Goal: Task Accomplishment & Management: Manage account settings

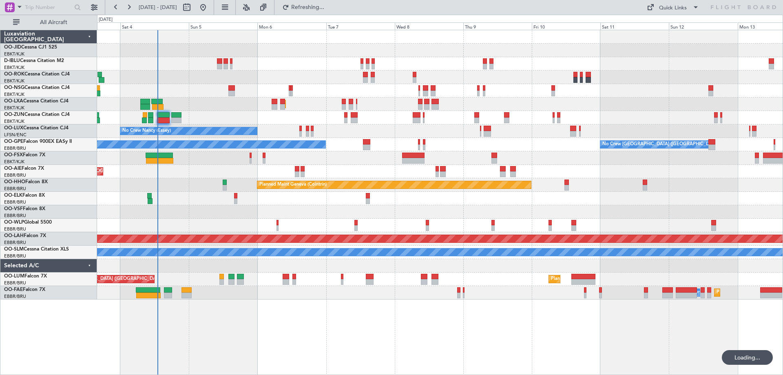
click at [420, 313] on div "No Crew Kortrijk-[GEOGRAPHIC_DATA] AOG Maint [GEOGRAPHIC_DATA]-[GEOGRAPHIC_DATA…" at bounding box center [440, 202] width 686 height 345
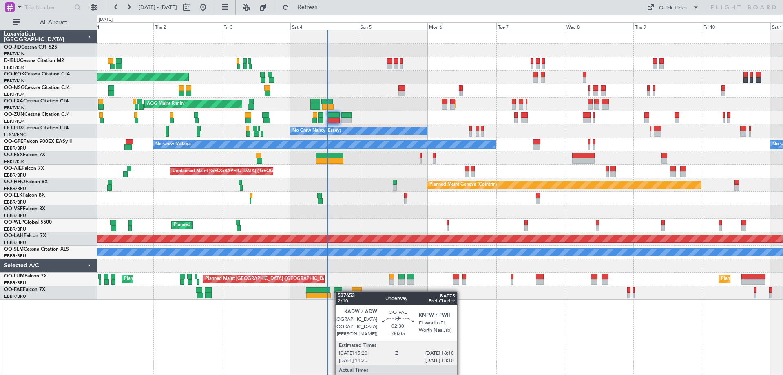
click at [339, 291] on div "Planned Maint Kortrijk-[GEOGRAPHIC_DATA] AOG Maint [GEOGRAPHIC_DATA]-[GEOGRAPHI…" at bounding box center [439, 164] width 685 height 269
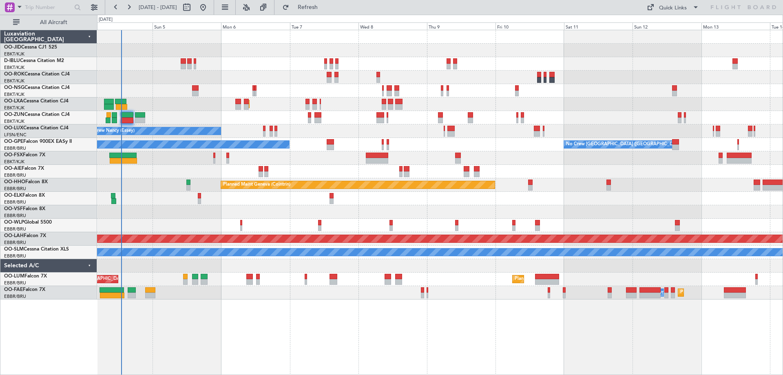
click at [499, 320] on div "No Crew Kortrijk-[GEOGRAPHIC_DATA] AOG Maint [GEOGRAPHIC_DATA]-[GEOGRAPHIC_DATA…" at bounding box center [440, 202] width 686 height 345
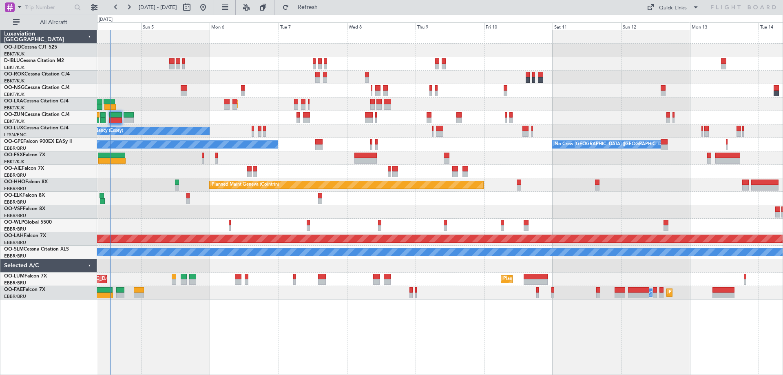
click at [161, 188] on div "Planned Maint Geneva (Cointrin)" at bounding box center [439, 184] width 685 height 13
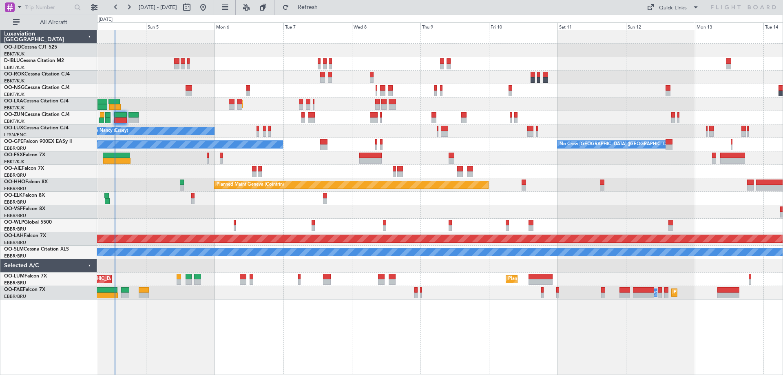
click at [174, 167] on div "No Crew Kortrijk-[GEOGRAPHIC_DATA] AOG Maint [GEOGRAPHIC_DATA]-[GEOGRAPHIC_DATA…" at bounding box center [439, 164] width 685 height 269
click at [93, 5] on button at bounding box center [94, 7] width 13 height 13
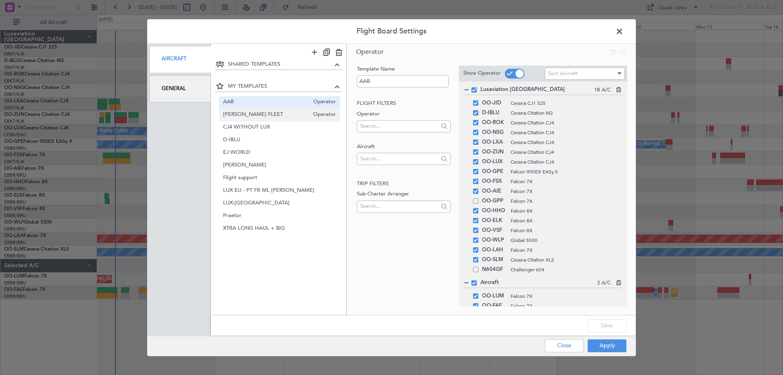
click at [252, 115] on span "[PERSON_NAME] FLEET" at bounding box center [266, 114] width 86 height 9
type input "[PERSON_NAME] FLEET"
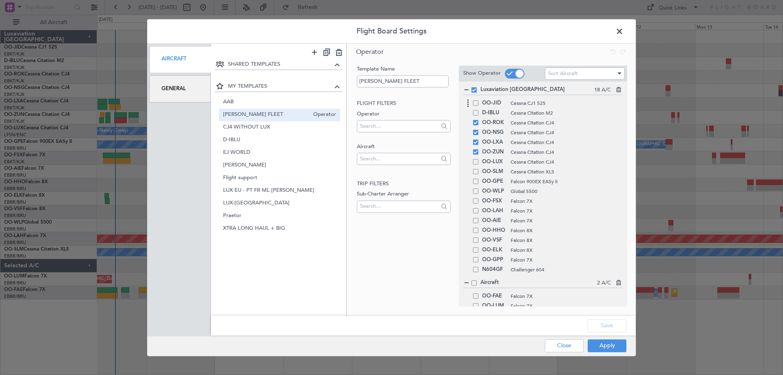
click at [474, 103] on span at bounding box center [475, 102] width 5 height 5
click at [479, 100] on input "checkbox" at bounding box center [479, 100] width 0 height 0
click at [476, 114] on span at bounding box center [475, 112] width 5 height 5
click at [479, 110] on input "checkbox" at bounding box center [479, 110] width 0 height 0
click at [619, 327] on button "Save" at bounding box center [607, 325] width 39 height 13
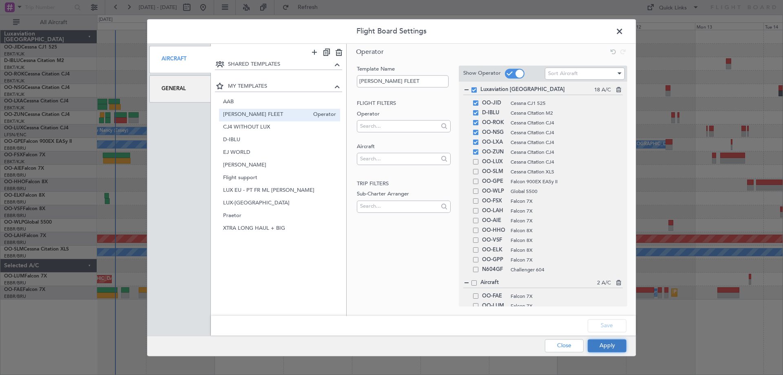
click at [613, 346] on button "Apply" at bounding box center [607, 345] width 39 height 13
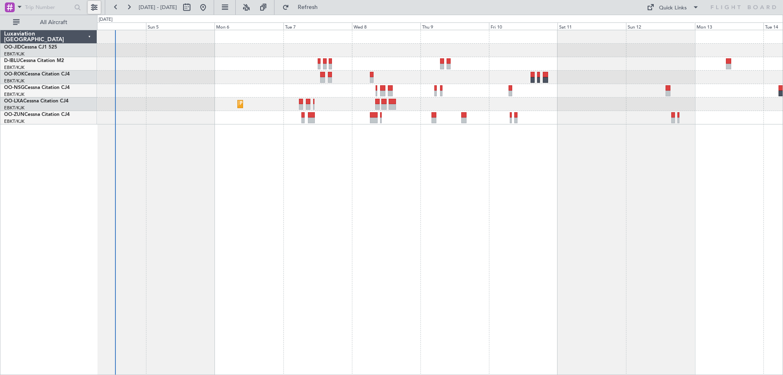
click at [95, 6] on button at bounding box center [94, 7] width 13 height 13
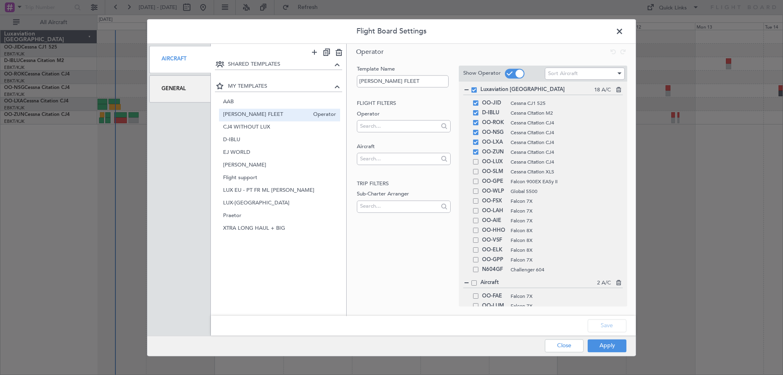
click at [183, 94] on div "General" at bounding box center [180, 88] width 62 height 27
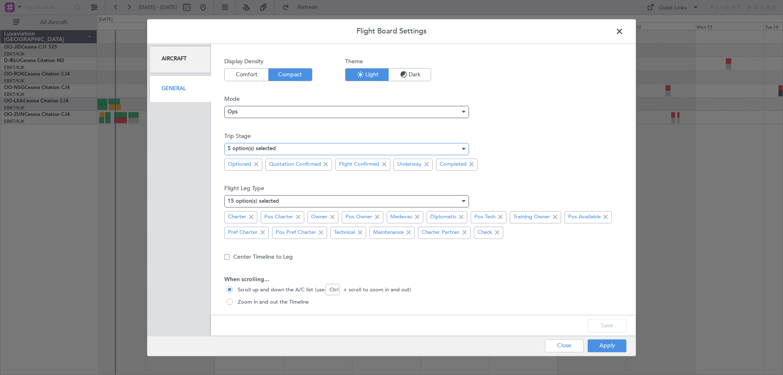
click at [277, 152] on div "5 option(s) selected" at bounding box center [344, 149] width 232 height 12
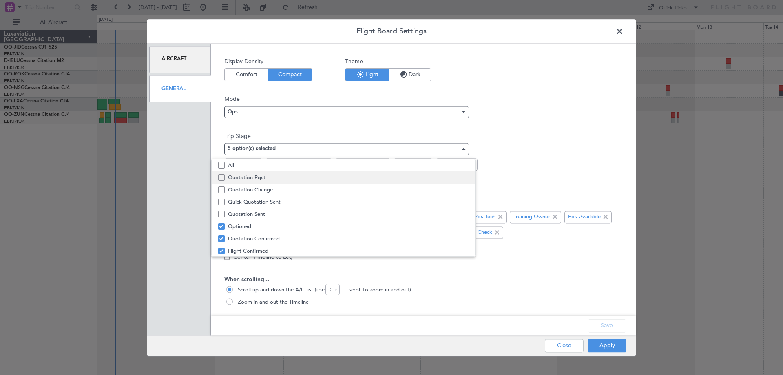
click at [277, 167] on span "All" at bounding box center [348, 165] width 241 height 12
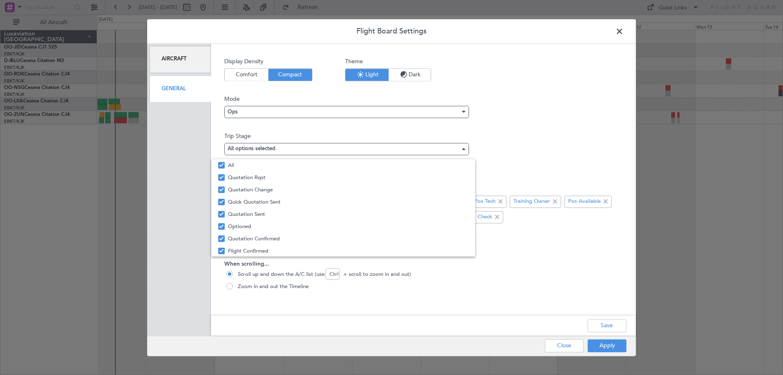
click at [614, 132] on div at bounding box center [391, 187] width 783 height 375
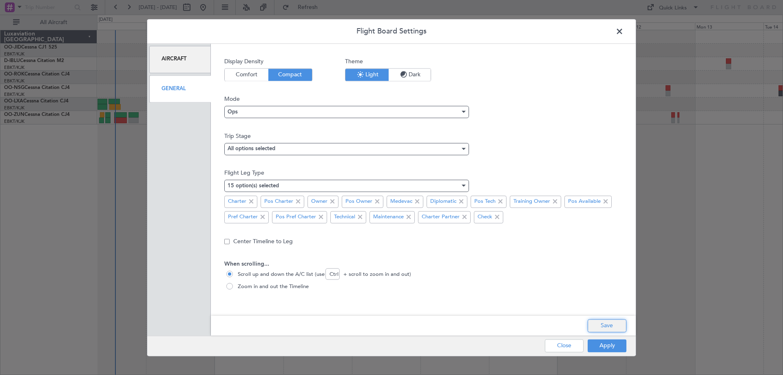
click at [601, 324] on button "Save" at bounding box center [607, 325] width 39 height 13
click at [613, 345] on button "Apply" at bounding box center [607, 345] width 39 height 13
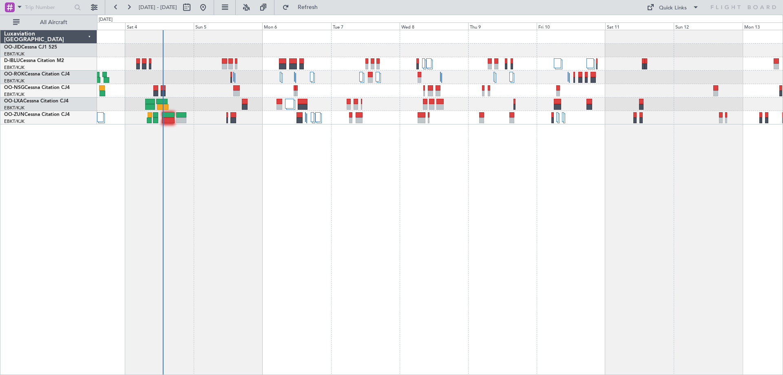
click at [432, 223] on div "No Crew Kortrijk-[GEOGRAPHIC_DATA] AOG Maint [GEOGRAPHIC_DATA]-[GEOGRAPHIC_DATA]" at bounding box center [440, 202] width 686 height 345
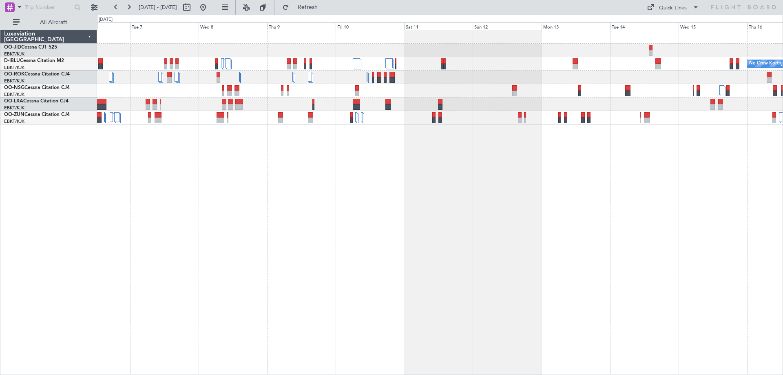
click at [233, 135] on div "No Crew Kortrijk-[GEOGRAPHIC_DATA]" at bounding box center [440, 202] width 686 height 345
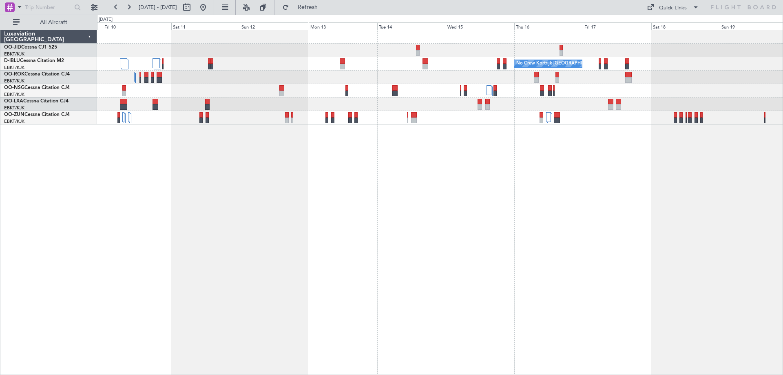
click at [757, 163] on div "No Crew Kortrijk-[GEOGRAPHIC_DATA]" at bounding box center [440, 202] width 686 height 345
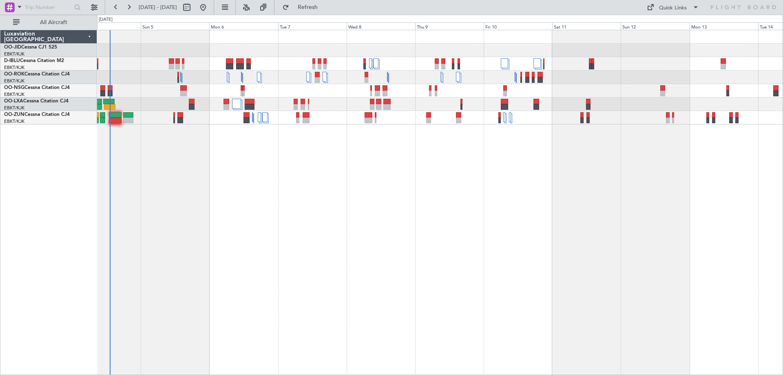
click at [120, 179] on div "No Crew Kortrijk-[GEOGRAPHIC_DATA] AOG Maint [GEOGRAPHIC_DATA]-[GEOGRAPHIC_DATA]" at bounding box center [440, 202] width 686 height 345
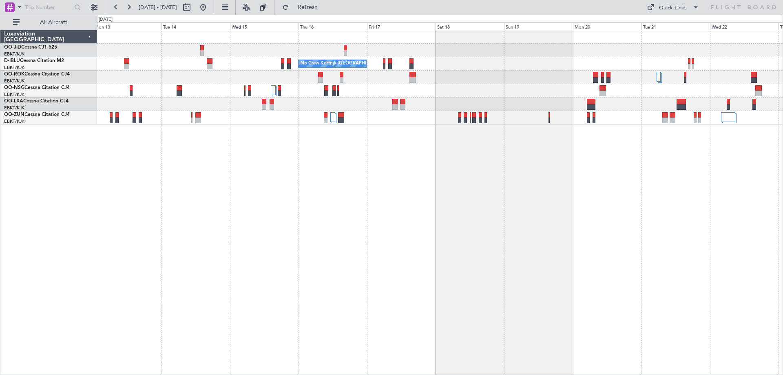
click at [740, 216] on div "No Crew No Crew Kortrijk-[GEOGRAPHIC_DATA] No Crew" at bounding box center [440, 202] width 686 height 345
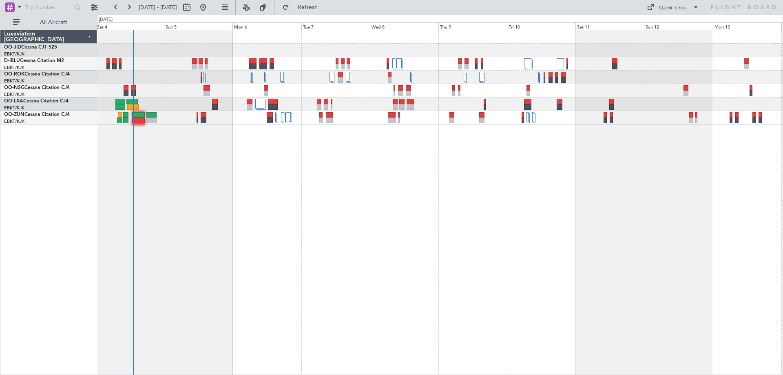
click at [366, 212] on div "No Crew Kortrijk-[GEOGRAPHIC_DATA] AOG Maint [GEOGRAPHIC_DATA]-[GEOGRAPHIC_DATA]" at bounding box center [440, 202] width 686 height 345
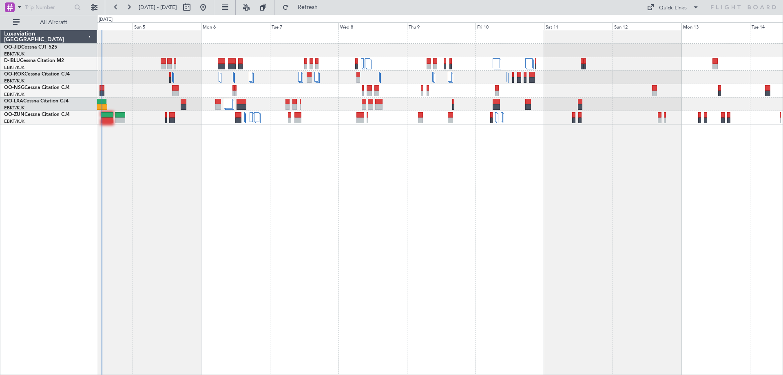
click at [413, 201] on div "No Crew Kortrijk-[GEOGRAPHIC_DATA] AOG Maint [GEOGRAPHIC_DATA]-[GEOGRAPHIC_DATA]" at bounding box center [440, 202] width 686 height 345
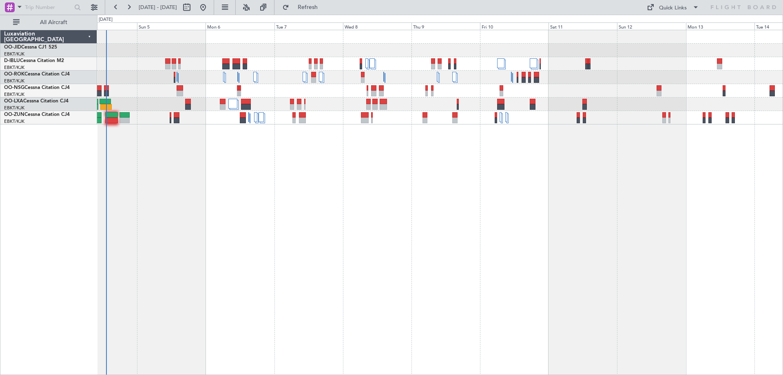
click at [218, 144] on div "No Crew Kortrijk-[GEOGRAPHIC_DATA] AOG Maint [GEOGRAPHIC_DATA]-[GEOGRAPHIC_DATA]" at bounding box center [440, 202] width 686 height 345
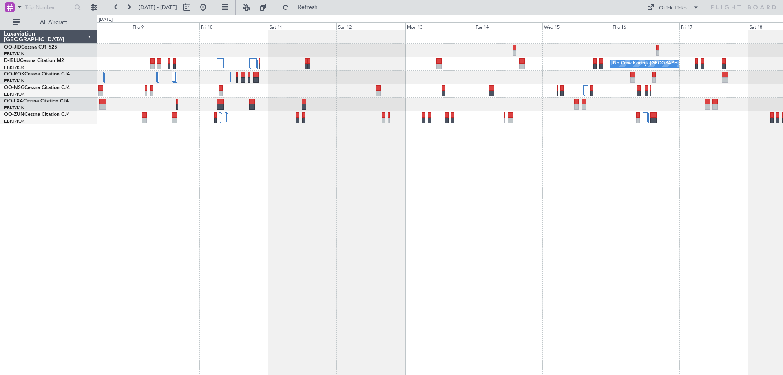
click at [262, 170] on div "No Crew Kortrijk-[GEOGRAPHIC_DATA] Planned Maint [GEOGRAPHIC_DATA]-[GEOGRAPHIC_…" at bounding box center [440, 202] width 686 height 345
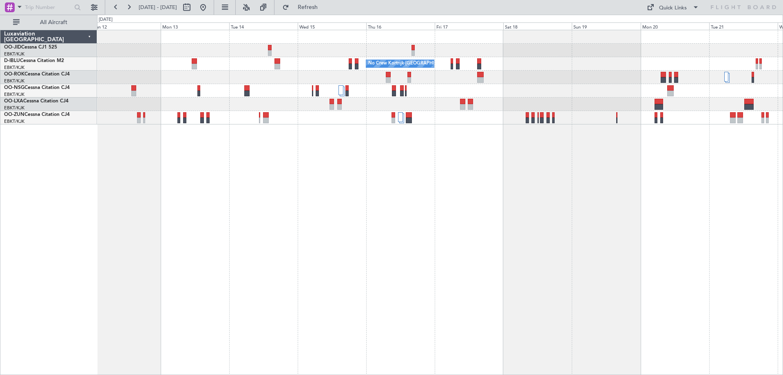
click at [489, 214] on div "No Crew No Crew Kortrijk-[GEOGRAPHIC_DATA] No Crew" at bounding box center [440, 202] width 686 height 345
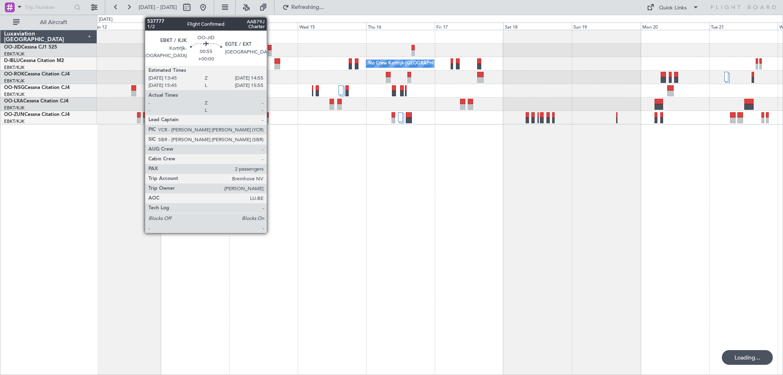
click at [270, 50] on div at bounding box center [270, 53] width 4 height 6
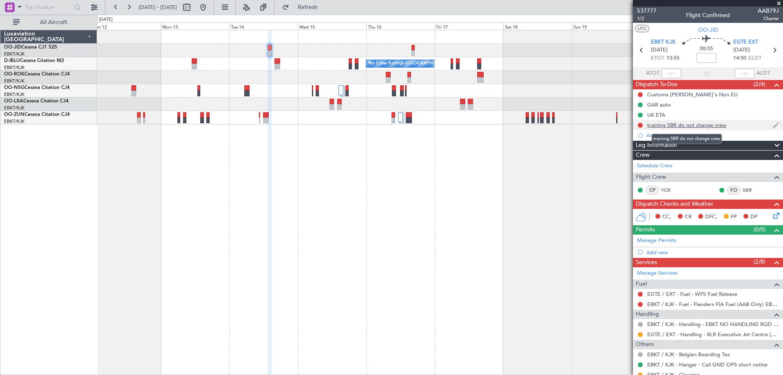
click at [693, 127] on div "training SBR do not change crew" at bounding box center [686, 124] width 79 height 7
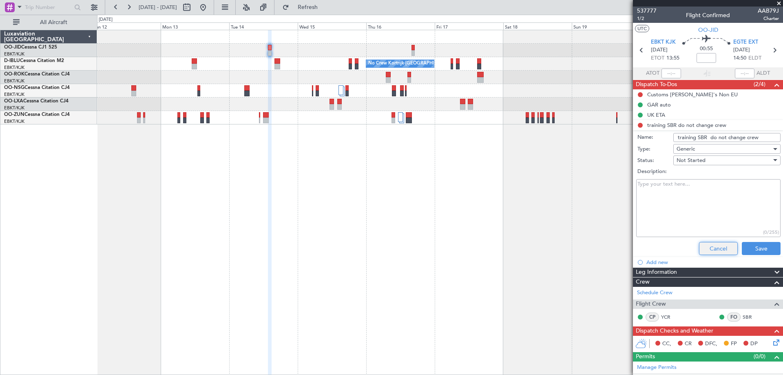
click at [713, 250] on button "Cancel" at bounding box center [718, 248] width 39 height 13
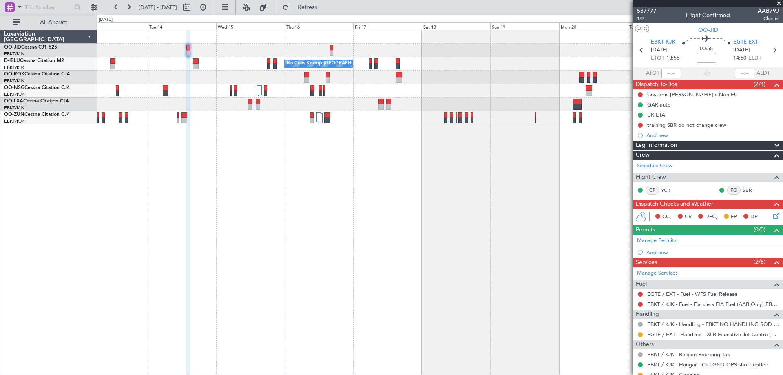
click at [459, 189] on div "No Crew No Crew Kortrijk-[GEOGRAPHIC_DATA] No Crew" at bounding box center [440, 202] width 686 height 345
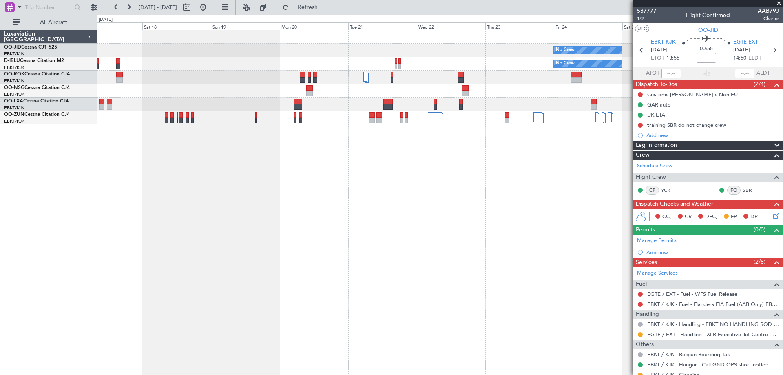
click at [166, 103] on div "No Crew No Crew No Crew Kortrijk-[GEOGRAPHIC_DATA]" at bounding box center [439, 77] width 685 height 94
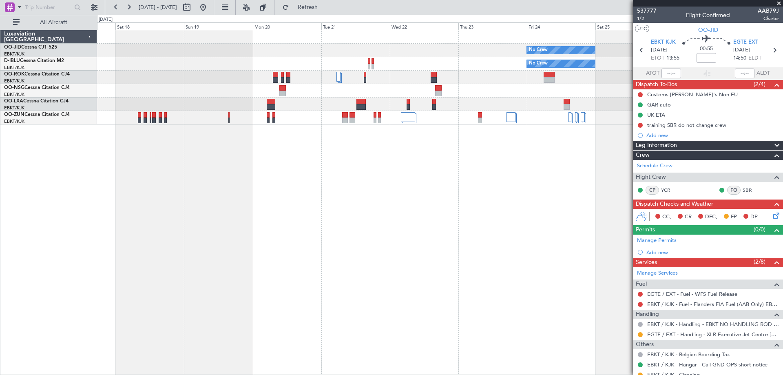
click at [171, 135] on div "No Crew No Crew No Crew Kortrijk-[GEOGRAPHIC_DATA]" at bounding box center [440, 202] width 686 height 345
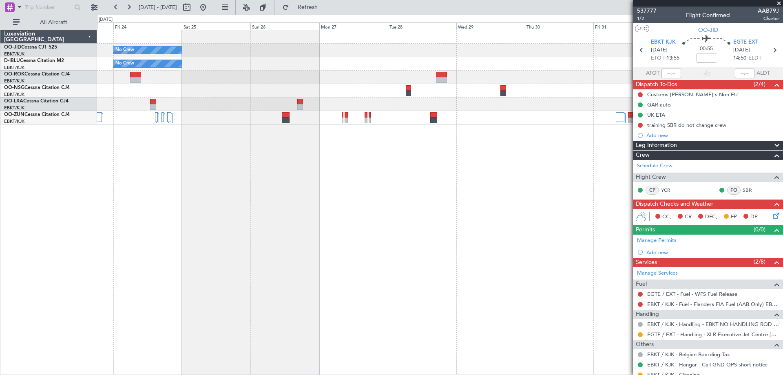
click at [344, 121] on div at bounding box center [439, 117] width 685 height 13
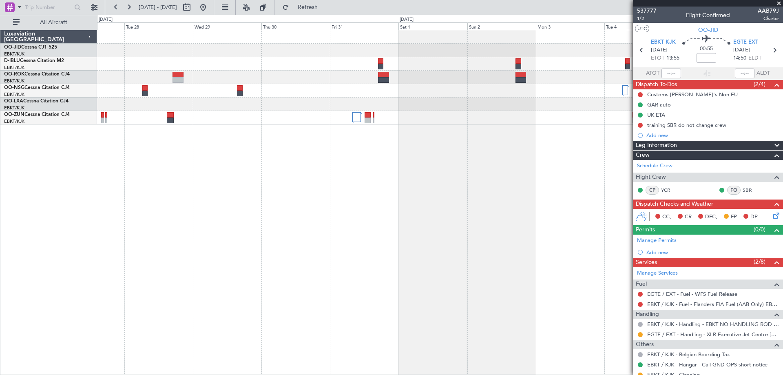
click at [283, 179] on div "Planned Maint [GEOGRAPHIC_DATA] ([GEOGRAPHIC_DATA]) Planned Maint [GEOGRAPHIC_D…" at bounding box center [440, 202] width 686 height 345
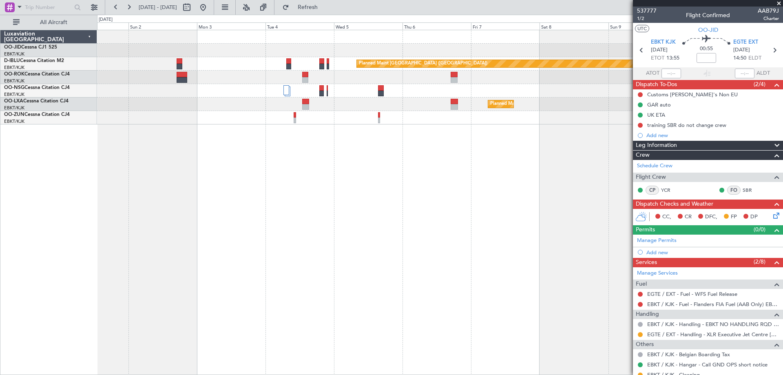
click at [271, 173] on div "Planned Maint [GEOGRAPHIC_DATA] ([GEOGRAPHIC_DATA]) Planned Maint [GEOGRAPHIC_D…" at bounding box center [440, 202] width 686 height 345
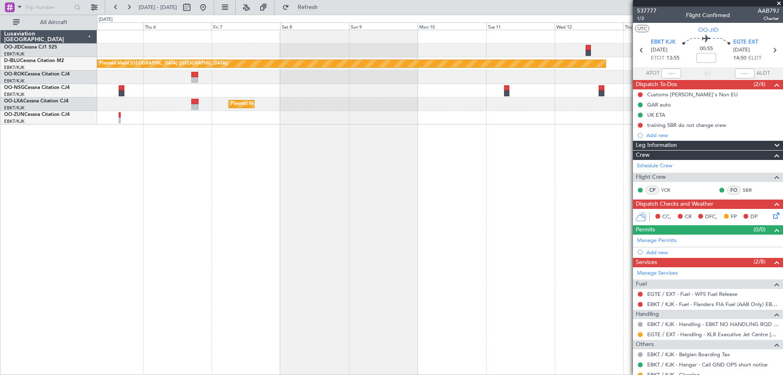
click at [314, 172] on div "Planned Maint [GEOGRAPHIC_DATA] ([GEOGRAPHIC_DATA]) Planned Maint [GEOGRAPHIC_D…" at bounding box center [440, 202] width 686 height 345
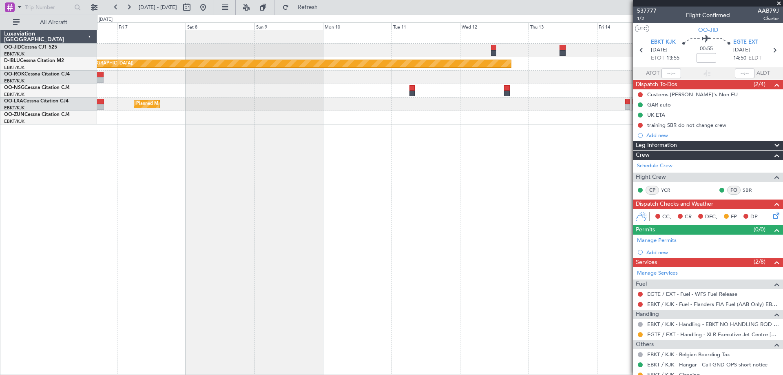
click at [334, 144] on div "Planned Maint [GEOGRAPHIC_DATA] ([GEOGRAPHIC_DATA]) Planned Maint [GEOGRAPHIC_D…" at bounding box center [440, 202] width 686 height 345
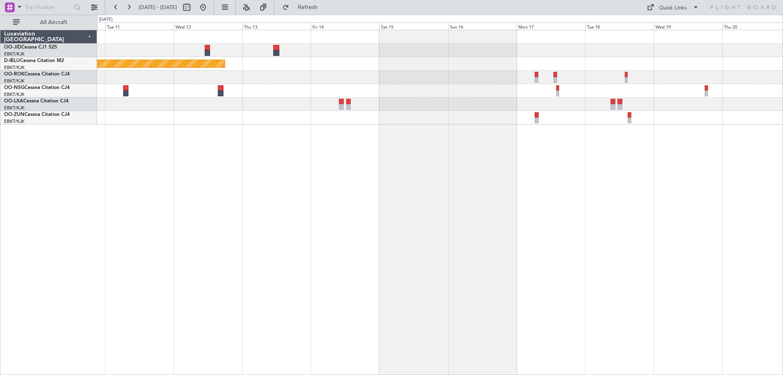
click at [382, 137] on div "Planned Maint [GEOGRAPHIC_DATA] ([GEOGRAPHIC_DATA])" at bounding box center [440, 202] width 686 height 345
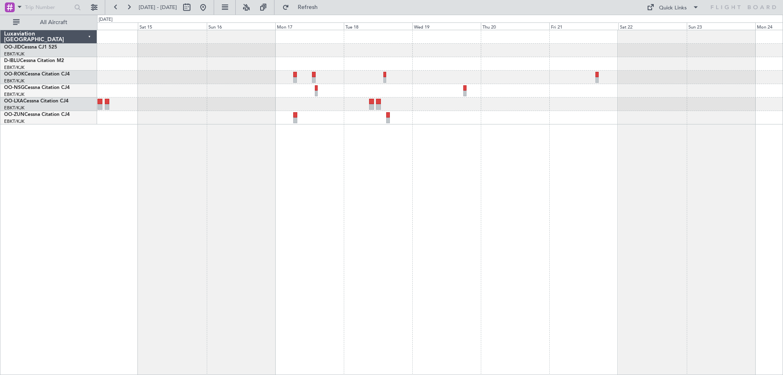
click at [225, 77] on div "Planned Maint [GEOGRAPHIC_DATA] ([GEOGRAPHIC_DATA]) Owner [GEOGRAPHIC_DATA]-[GE…" at bounding box center [439, 77] width 685 height 94
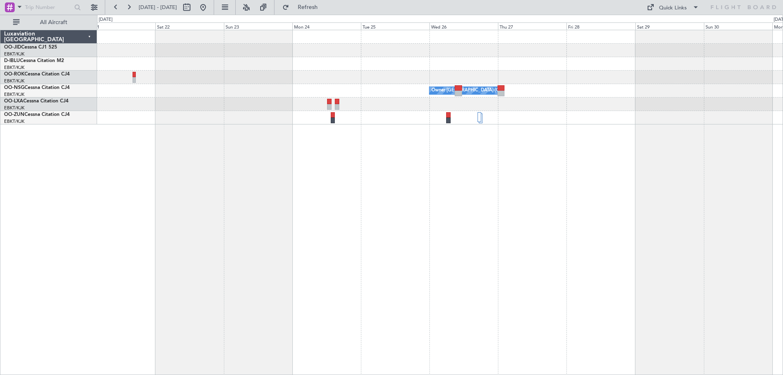
click at [220, 81] on div "Owner [GEOGRAPHIC_DATA]-[GEOGRAPHIC_DATA]" at bounding box center [439, 77] width 685 height 94
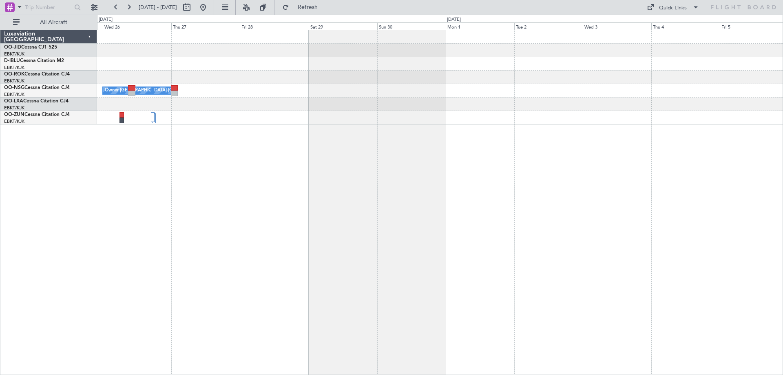
click at [175, 144] on div "Owner [GEOGRAPHIC_DATA]-[GEOGRAPHIC_DATA]" at bounding box center [440, 202] width 686 height 345
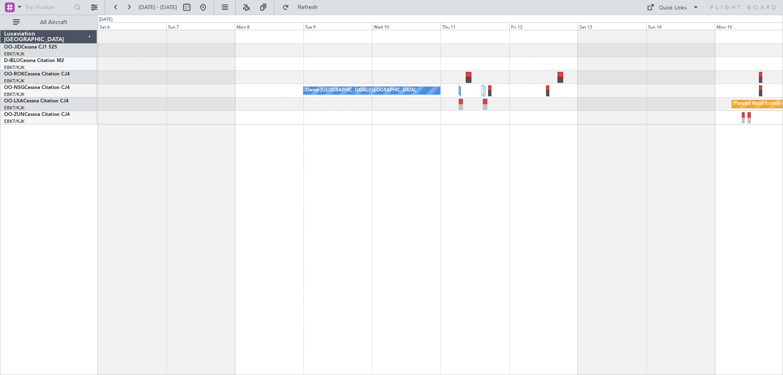
click at [203, 155] on div "Owner [GEOGRAPHIC_DATA]-[GEOGRAPHIC_DATA] Planned Maint [GEOGRAPHIC_DATA]-[GEOG…" at bounding box center [440, 202] width 686 height 345
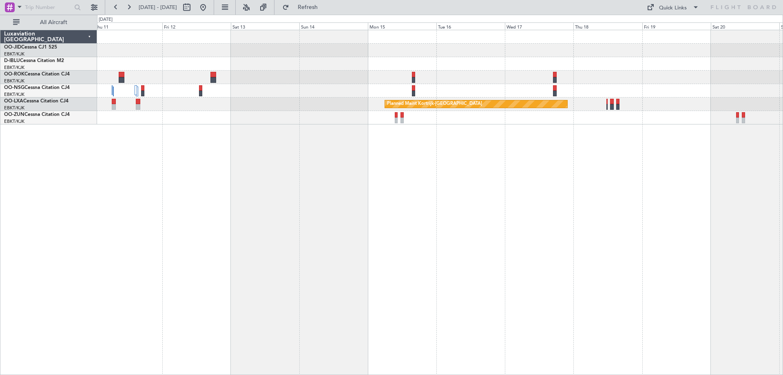
click at [293, 182] on div "Owner [GEOGRAPHIC_DATA]-[GEOGRAPHIC_DATA] Planned Maint [GEOGRAPHIC_DATA]-[GEOG…" at bounding box center [440, 202] width 686 height 345
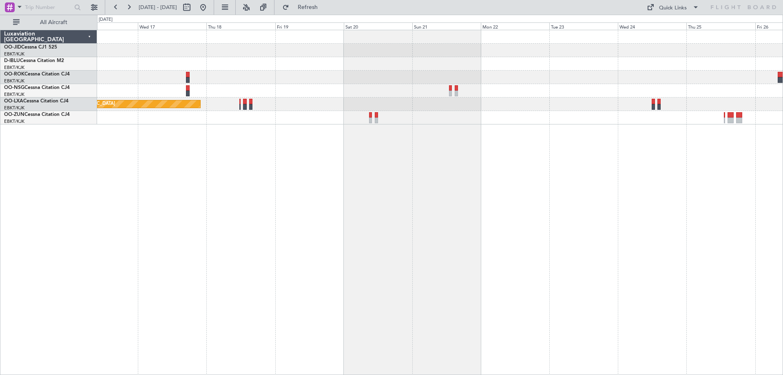
click at [405, 188] on div "Planned Maint Kortrijk-[GEOGRAPHIC_DATA]" at bounding box center [440, 202] width 686 height 345
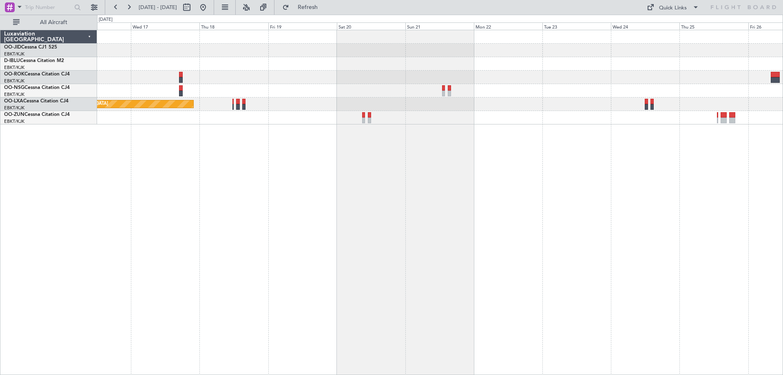
click at [183, 167] on div "Planned Maint Kortrijk-[GEOGRAPHIC_DATA]" at bounding box center [440, 202] width 686 height 345
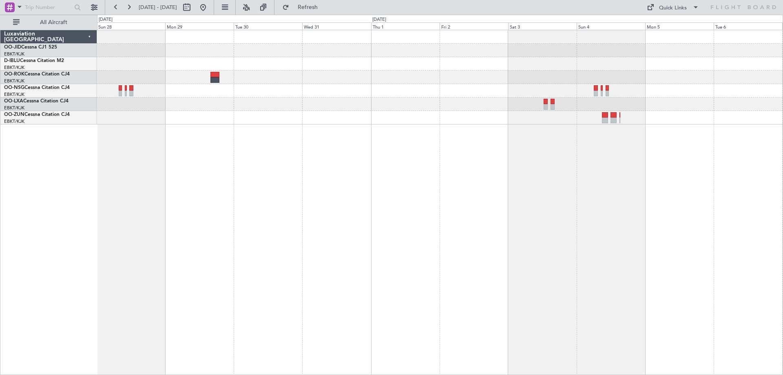
click at [126, 168] on div at bounding box center [440, 202] width 686 height 345
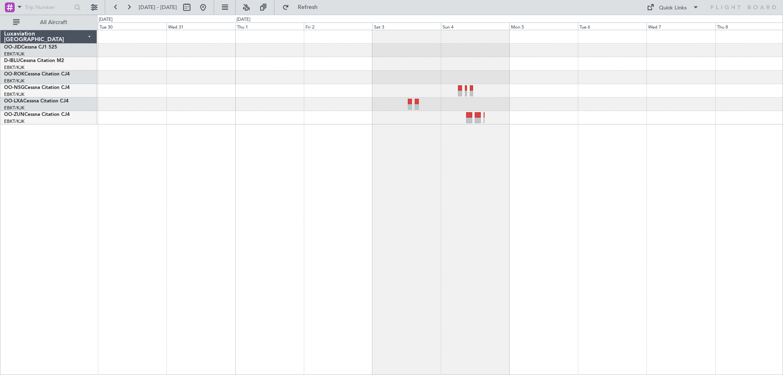
click at [225, 180] on div at bounding box center [440, 202] width 686 height 345
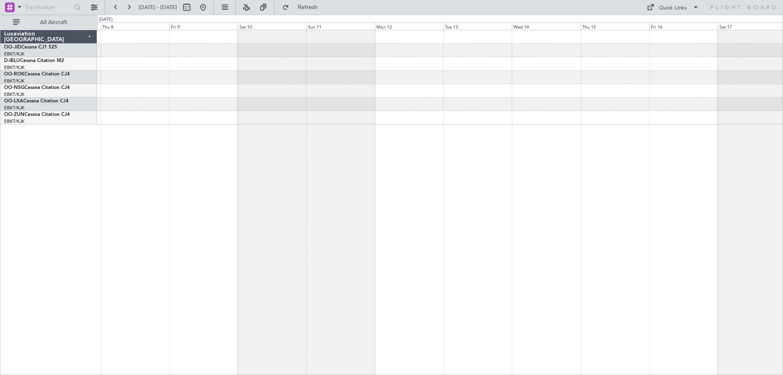
click at [228, 192] on div "Owner [GEOGRAPHIC_DATA]-[GEOGRAPHIC_DATA]" at bounding box center [440, 202] width 686 height 345
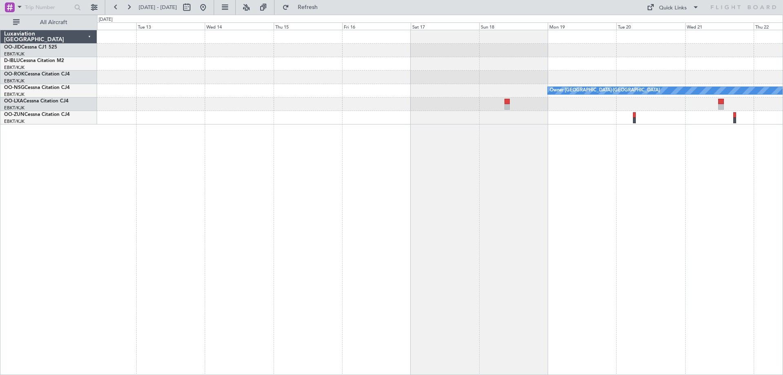
click at [375, 171] on div "Owner [GEOGRAPHIC_DATA]-[GEOGRAPHIC_DATA]" at bounding box center [440, 202] width 686 height 345
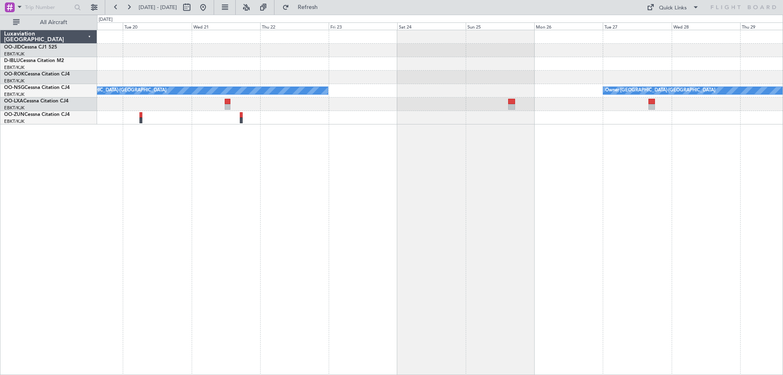
click at [359, 165] on div "Owner [GEOGRAPHIC_DATA]-[GEOGRAPHIC_DATA] Owner [GEOGRAPHIC_DATA]-[GEOGRAPHIC_D…" at bounding box center [440, 202] width 686 height 345
click at [72, 191] on div "Owner [GEOGRAPHIC_DATA]-[GEOGRAPHIC_DATA] Owner [GEOGRAPHIC_DATA]-[GEOGRAPHIC_D…" at bounding box center [391, 195] width 783 height 360
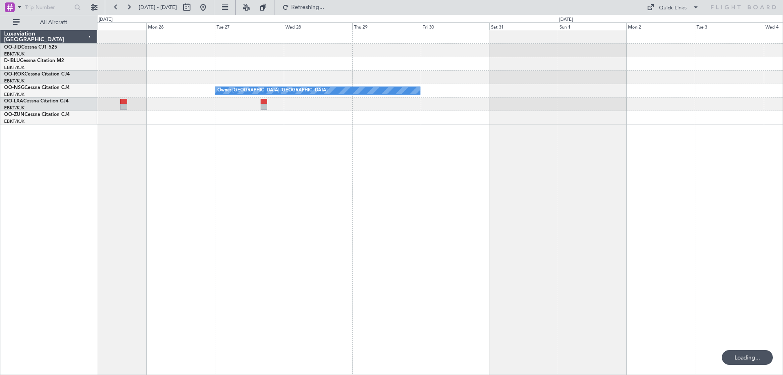
click at [367, 137] on div "Owner [GEOGRAPHIC_DATA]-[GEOGRAPHIC_DATA] Owner [GEOGRAPHIC_DATA]-[GEOGRAPHIC_D…" at bounding box center [440, 202] width 686 height 345
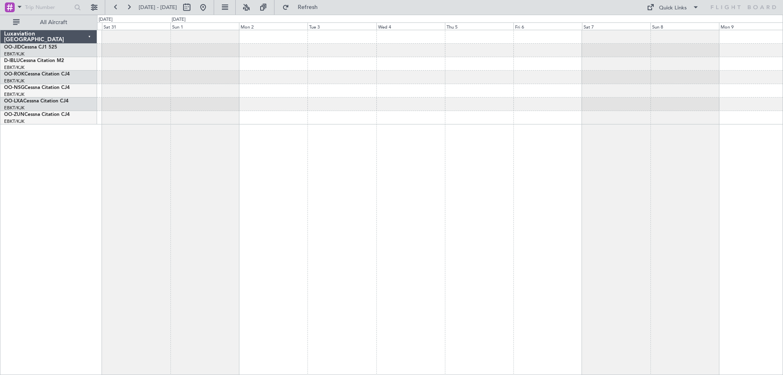
click at [448, 137] on div "Owner [GEOGRAPHIC_DATA]-[GEOGRAPHIC_DATA]" at bounding box center [440, 202] width 686 height 345
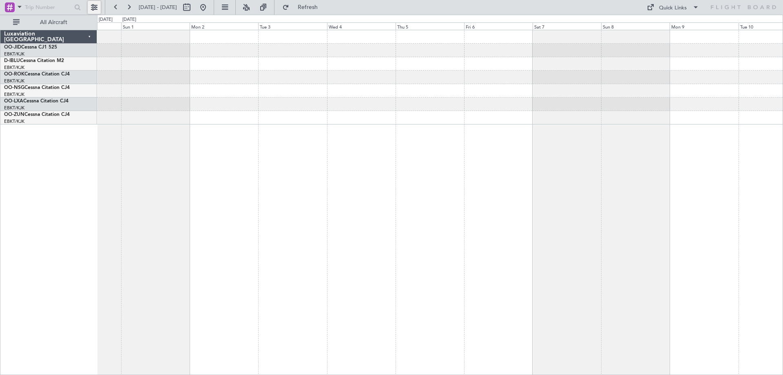
click at [93, 10] on button at bounding box center [94, 7] width 13 height 13
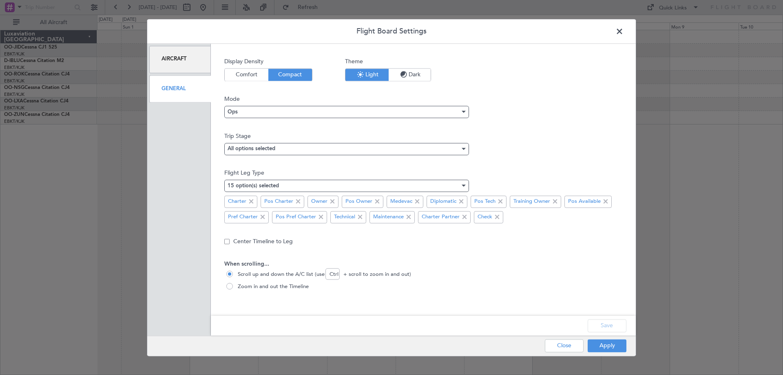
click at [191, 56] on div "Aircraft" at bounding box center [180, 59] width 62 height 27
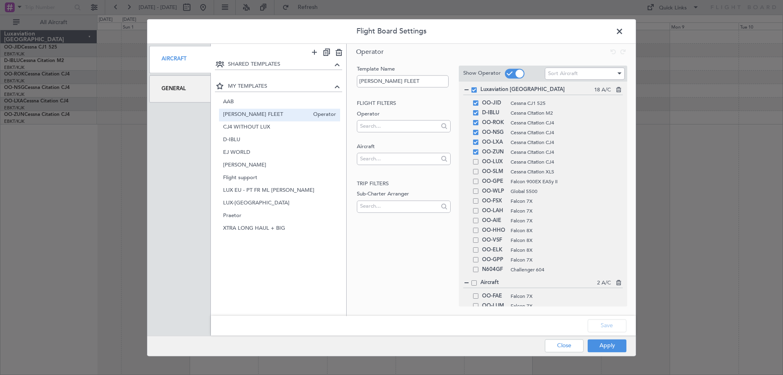
click at [173, 86] on div "General" at bounding box center [180, 88] width 62 height 27
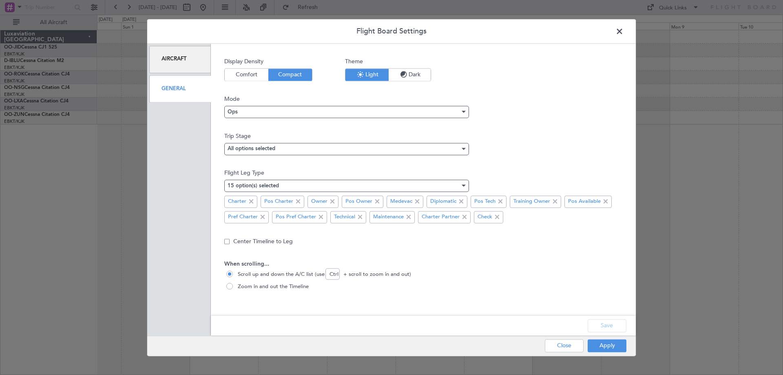
click at [503, 235] on div "Display Density Comfort Compact Theme Light Dark Mode Ops Trip Stage All option…" at bounding box center [423, 186] width 398 height 258
click at [177, 65] on div "Aircraft" at bounding box center [180, 59] width 62 height 27
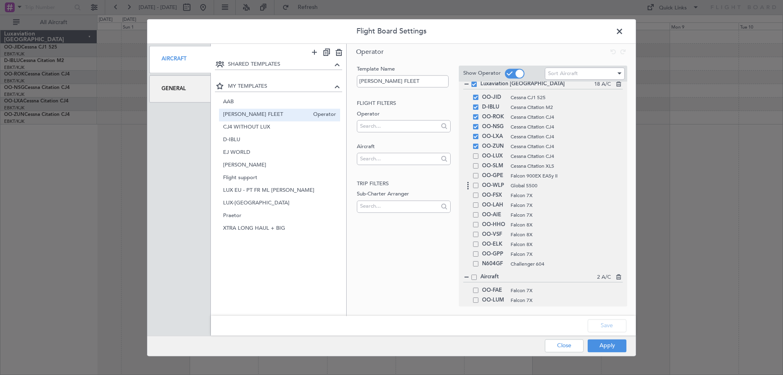
scroll to position [9, 0]
click at [243, 203] on span "LUX-[GEOGRAPHIC_DATA]" at bounding box center [266, 203] width 86 height 9
type input "LUX-[GEOGRAPHIC_DATA]"
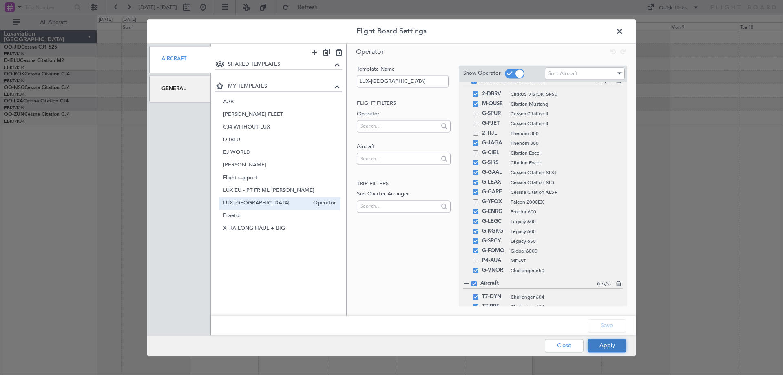
click at [607, 350] on button "Apply" at bounding box center [607, 345] width 39 height 13
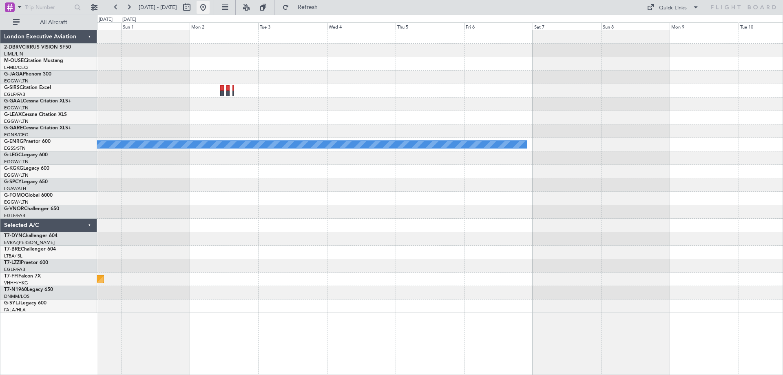
click at [210, 2] on button at bounding box center [203, 7] width 13 height 13
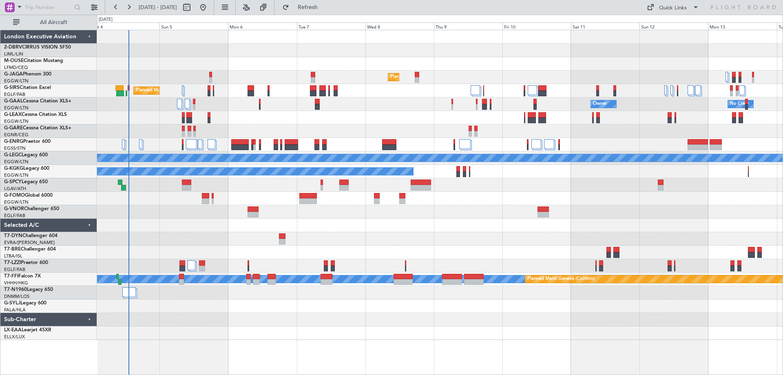
click at [393, 373] on div "Planned Maint [GEOGRAPHIC_DATA] ([GEOGRAPHIC_DATA]) Planned Maint [GEOGRAPHIC_D…" at bounding box center [440, 202] width 686 height 345
click at [96, 5] on button at bounding box center [94, 7] width 13 height 13
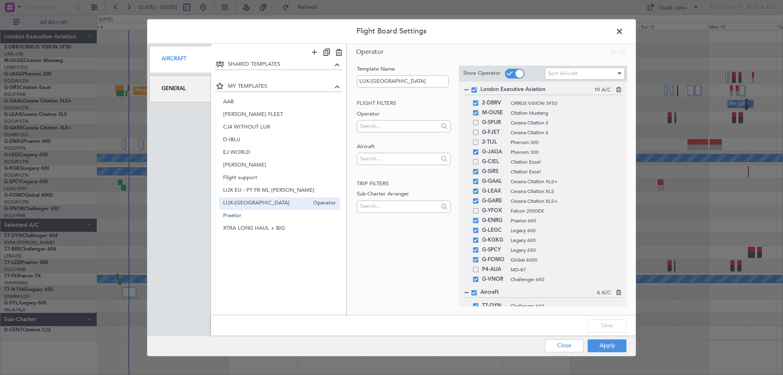
click at [176, 90] on div "General" at bounding box center [180, 88] width 62 height 27
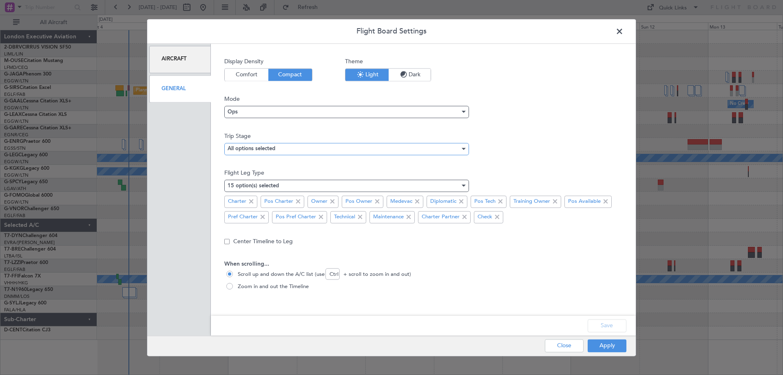
click at [256, 148] on mat-select-trigger "All options selected" at bounding box center [252, 148] width 48 height 5
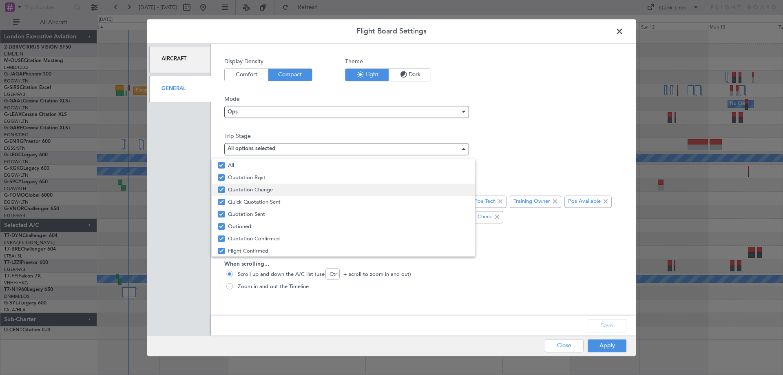
drag, startPoint x: 265, startPoint y: 161, endPoint x: 266, endPoint y: 184, distance: 23.3
click at [266, 162] on span "All" at bounding box center [348, 165] width 241 height 12
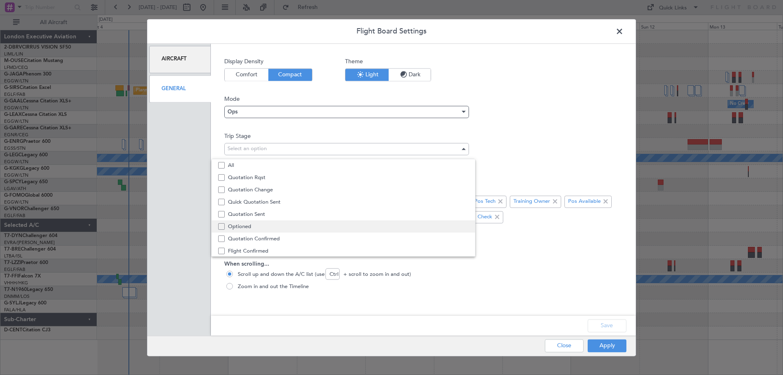
drag, startPoint x: 269, startPoint y: 225, endPoint x: 269, endPoint y: 231, distance: 6.1
click at [269, 225] on span "Optioned" at bounding box center [348, 226] width 241 height 12
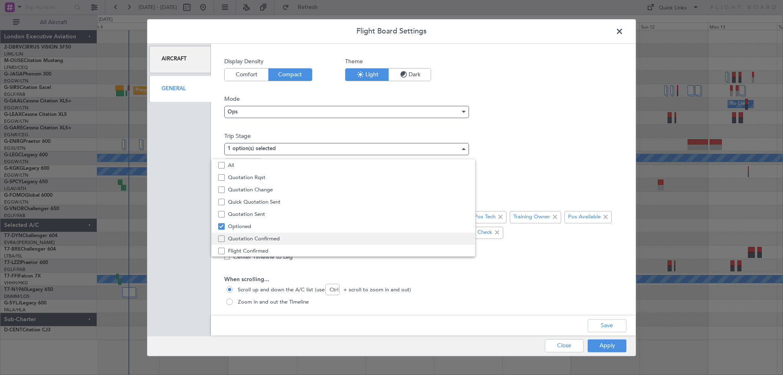
click at [269, 236] on span "Quotation Confirmed" at bounding box center [348, 238] width 241 height 12
click at [269, 236] on span "Quotation Confirmed" at bounding box center [348, 231] width 241 height 12
click at [272, 236] on span "Quotation Confirmed" at bounding box center [348, 231] width 241 height 12
click at [268, 244] on span "Flight Confirmed" at bounding box center [348, 244] width 241 height 12
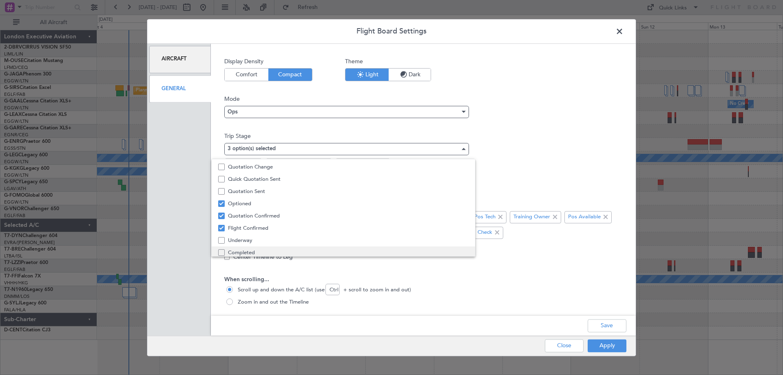
click at [267, 247] on span "Completed" at bounding box center [348, 252] width 241 height 12
click at [272, 236] on span "Underway" at bounding box center [348, 238] width 241 height 12
click at [577, 288] on div at bounding box center [391, 187] width 783 height 375
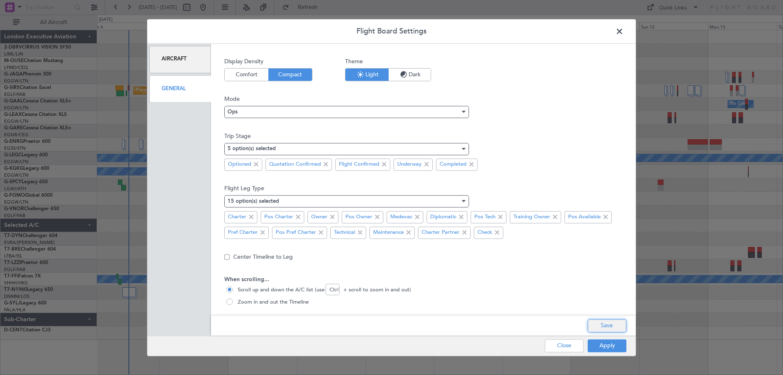
click at [625, 323] on button "Save" at bounding box center [607, 325] width 39 height 13
click at [611, 349] on button "Apply" at bounding box center [607, 345] width 39 height 13
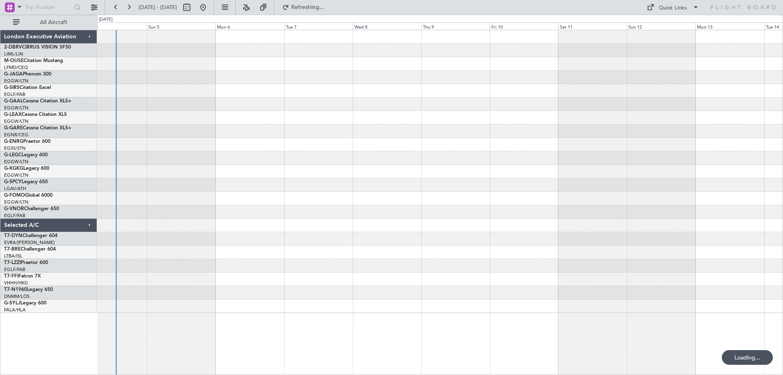
click at [287, 298] on div at bounding box center [439, 292] width 685 height 13
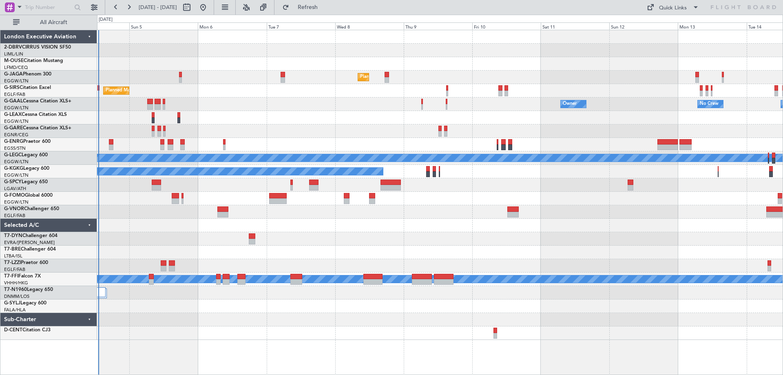
click at [242, 264] on div "Planned Maint [GEOGRAPHIC_DATA] ([GEOGRAPHIC_DATA]) Planned Maint [GEOGRAPHIC_D…" at bounding box center [439, 184] width 685 height 309
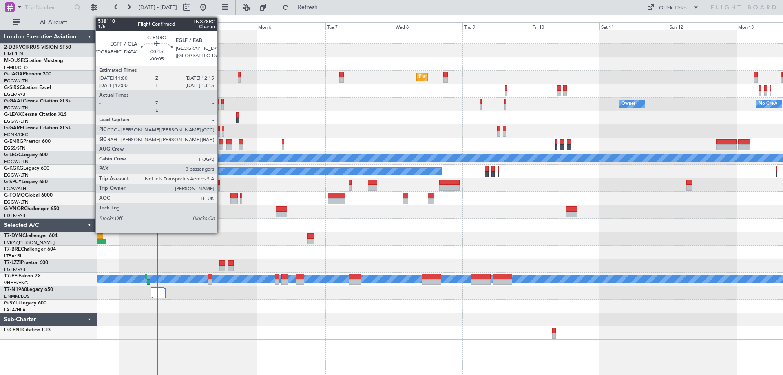
click at [221, 142] on div at bounding box center [221, 142] width 4 height 6
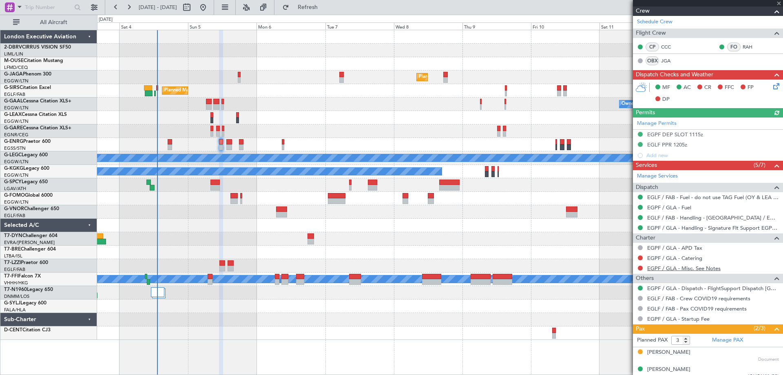
scroll to position [159, 0]
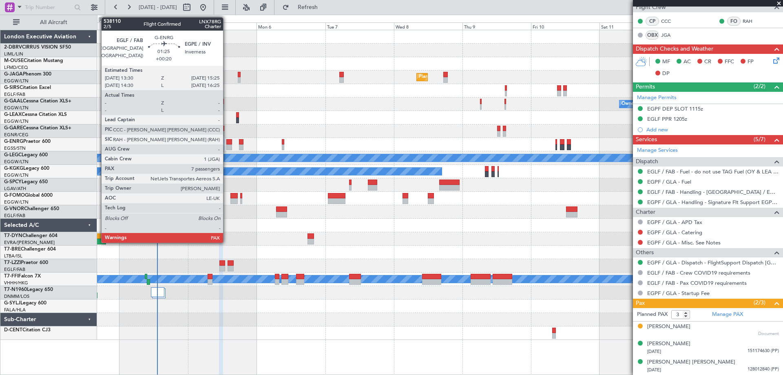
click at [227, 146] on div at bounding box center [229, 147] width 6 height 6
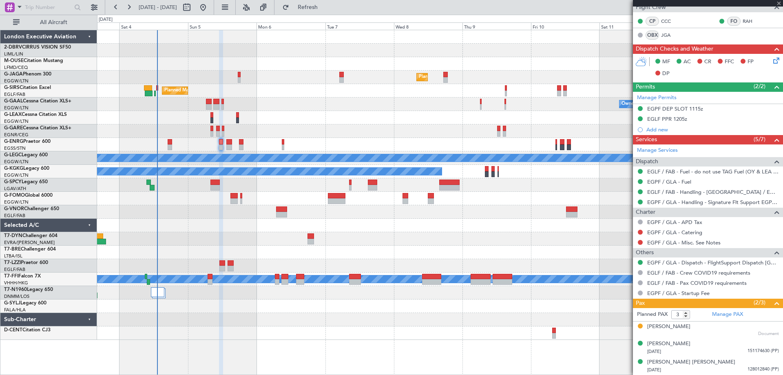
type input "+00:20"
type input "7"
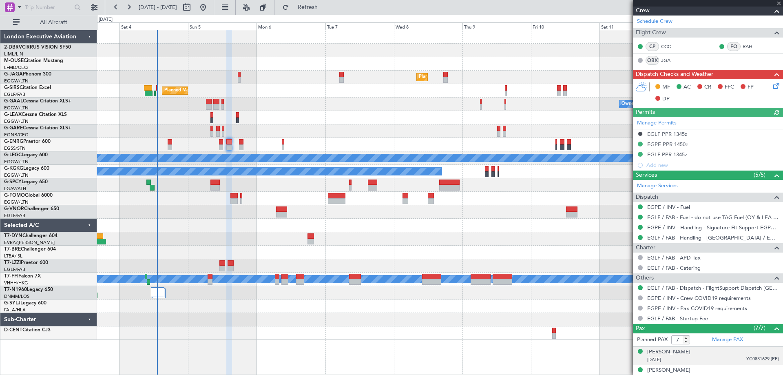
scroll to position [234, 0]
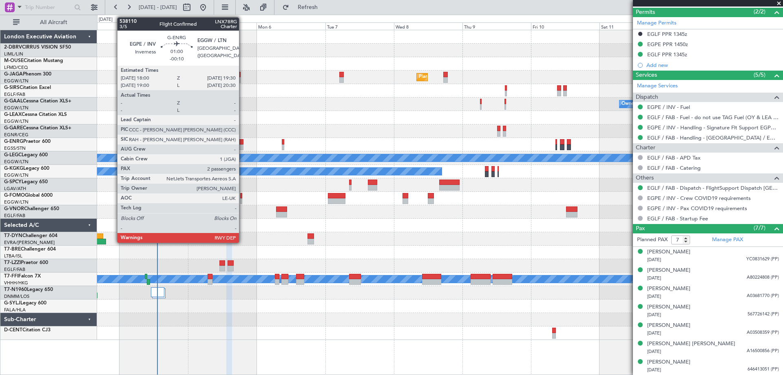
click at [243, 144] on div at bounding box center [241, 147] width 4 height 6
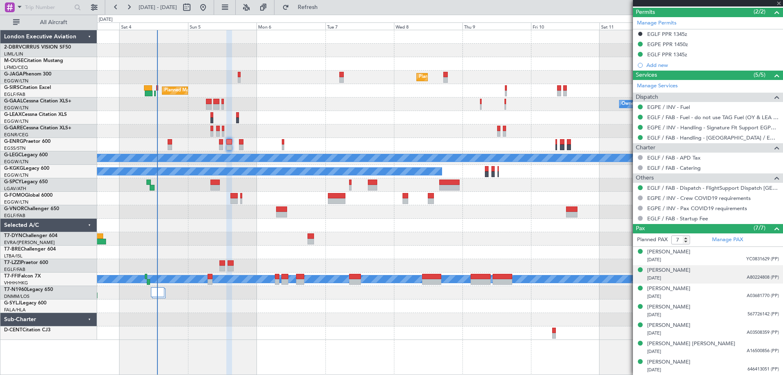
type input "-00:10"
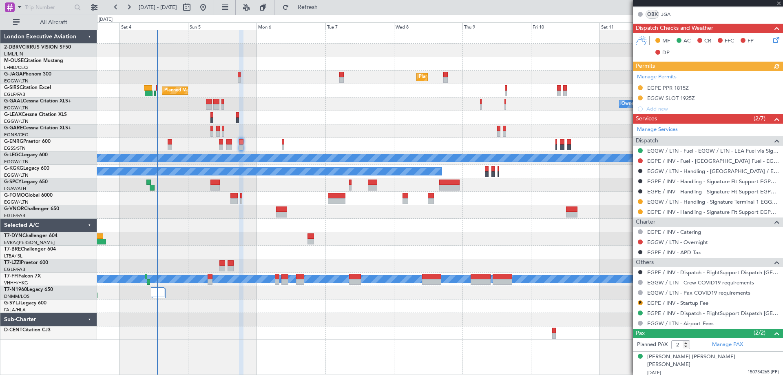
scroll to position [193, 0]
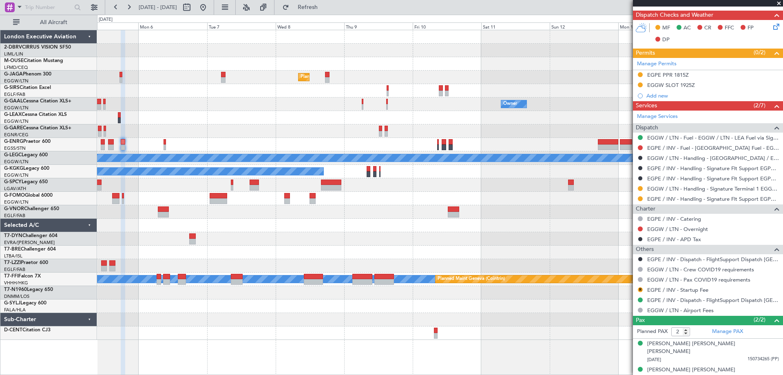
click at [276, 250] on div "Planned Maint [GEOGRAPHIC_DATA] ([GEOGRAPHIC_DATA]) Planned Maint [GEOGRAPHIC_D…" at bounding box center [439, 184] width 685 height 309
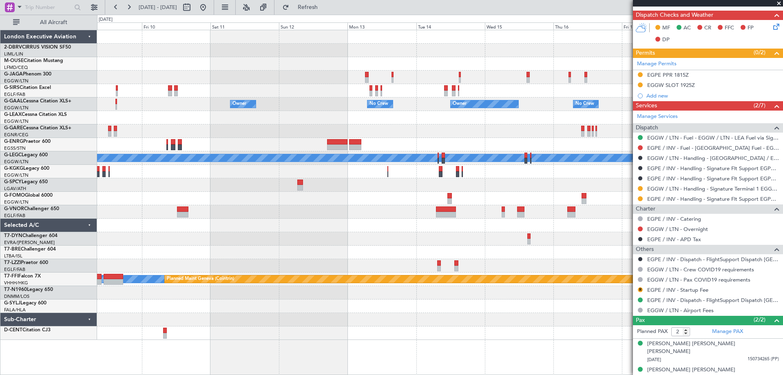
click at [205, 231] on div "Planned Maint [GEOGRAPHIC_DATA] ([GEOGRAPHIC_DATA]) Planned Maint [GEOGRAPHIC_D…" at bounding box center [439, 184] width 685 height 309
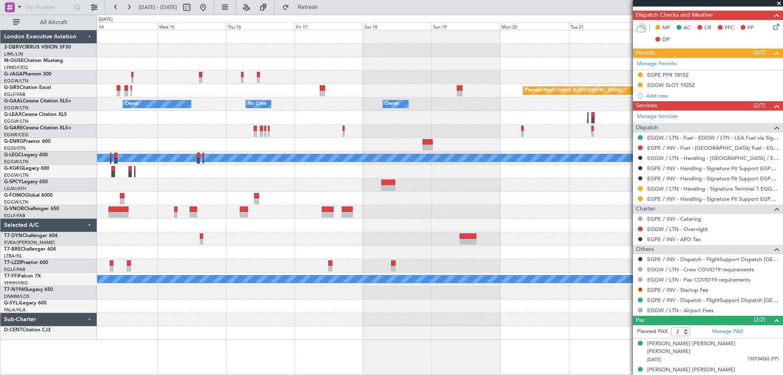
click at [241, 248] on div "Planned Maint Oxford ([GEOGRAPHIC_DATA]) Owner No Crew Owner Owner No Crew Owne…" at bounding box center [439, 184] width 685 height 309
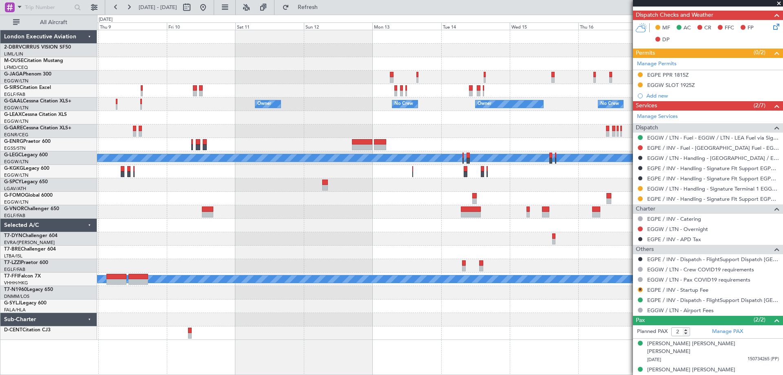
click at [550, 163] on div "Planned Maint [GEOGRAPHIC_DATA] ([GEOGRAPHIC_DATA]) Planned Maint [GEOGRAPHIC_D…" at bounding box center [439, 184] width 685 height 309
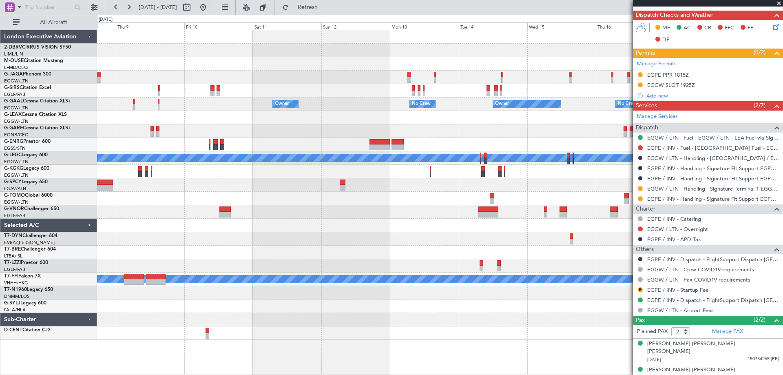
click at [554, 158] on div "Planned Maint [GEOGRAPHIC_DATA] ([GEOGRAPHIC_DATA]) Planned Maint [GEOGRAPHIC_D…" at bounding box center [439, 184] width 685 height 309
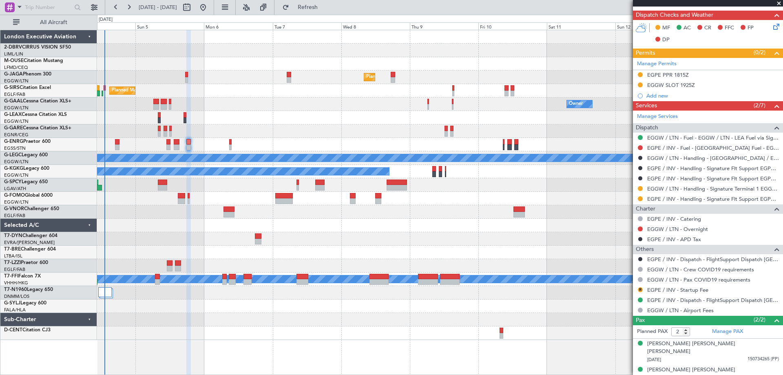
click at [345, 254] on div "Planned Maint [GEOGRAPHIC_DATA] ([GEOGRAPHIC_DATA]) Planned Maint [GEOGRAPHIC_D…" at bounding box center [439, 184] width 685 height 309
click at [141, 226] on div at bounding box center [439, 225] width 685 height 13
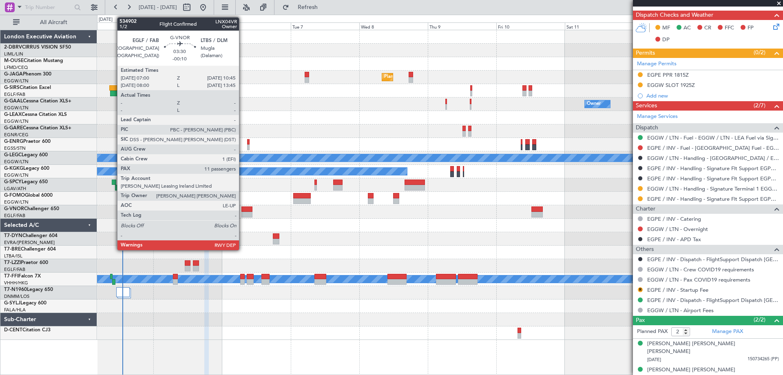
click at [243, 212] on div at bounding box center [246, 215] width 11 height 6
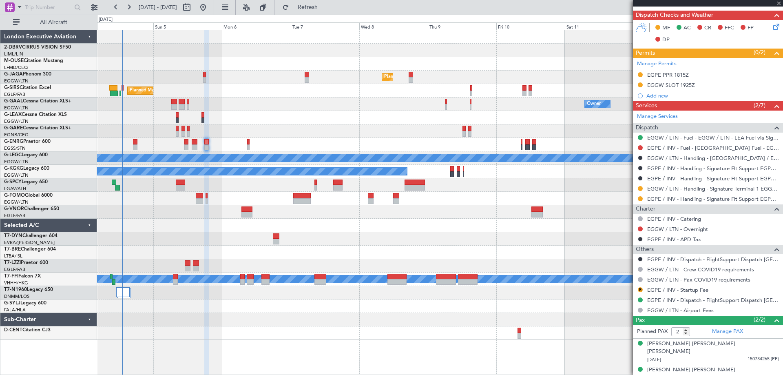
type input "11"
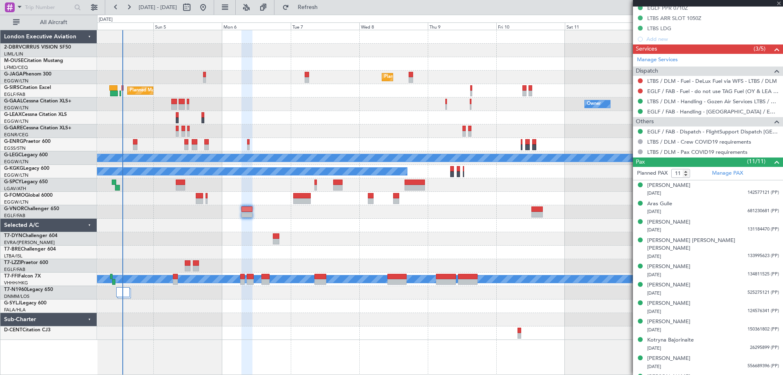
scroll to position [257, 0]
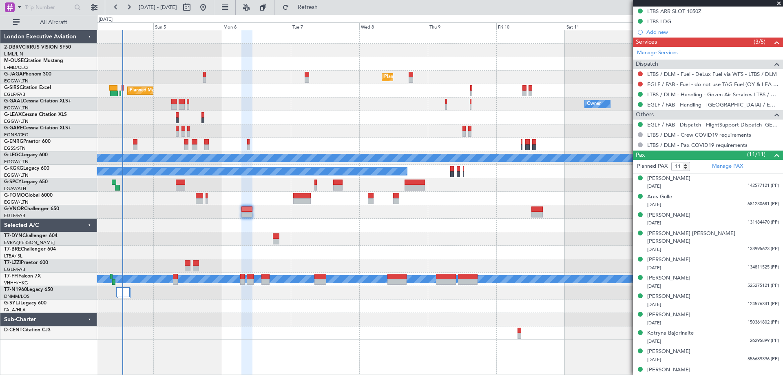
click at [156, 237] on div at bounding box center [439, 238] width 685 height 13
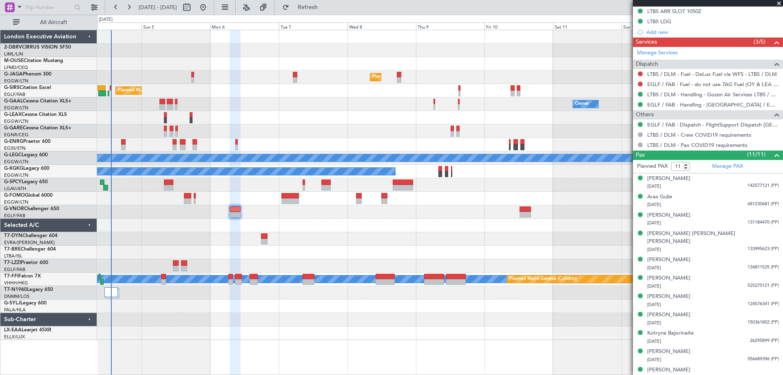
click at [191, 287] on div "Planned Maint [GEOGRAPHIC_DATA] ([GEOGRAPHIC_DATA]) Planned Maint [GEOGRAPHIC_D…" at bounding box center [439, 184] width 685 height 309
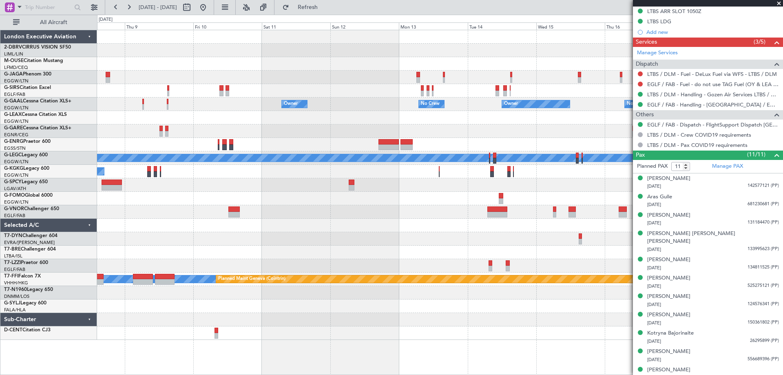
click at [225, 272] on div "Planned Maint [GEOGRAPHIC_DATA] ([GEOGRAPHIC_DATA]) Planned Maint [GEOGRAPHIC_D…" at bounding box center [439, 184] width 685 height 309
click at [559, 216] on div "Planned Maint [GEOGRAPHIC_DATA] ([GEOGRAPHIC_DATA]) Planned Maint [GEOGRAPHIC_D…" at bounding box center [439, 184] width 685 height 309
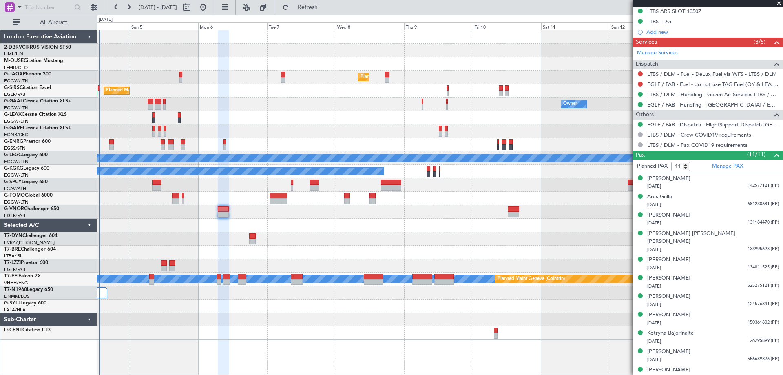
click at [348, 264] on div "Planned Maint [GEOGRAPHIC_DATA] ([GEOGRAPHIC_DATA]) Planned Maint [GEOGRAPHIC_D…" at bounding box center [439, 184] width 685 height 309
click at [92, 10] on button at bounding box center [94, 7] width 13 height 13
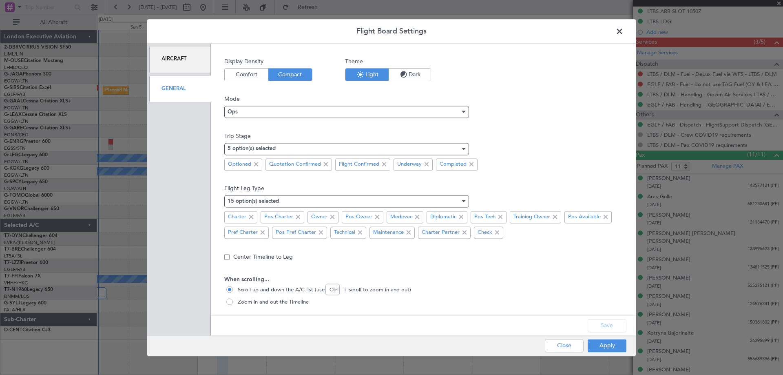
click at [165, 88] on div "General" at bounding box center [180, 88] width 62 height 27
click at [175, 54] on div "Aircraft" at bounding box center [180, 59] width 62 height 27
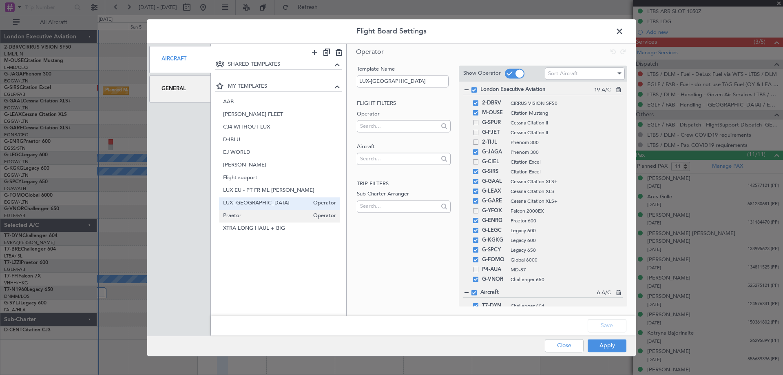
click at [269, 218] on span "Praetor" at bounding box center [266, 216] width 86 height 9
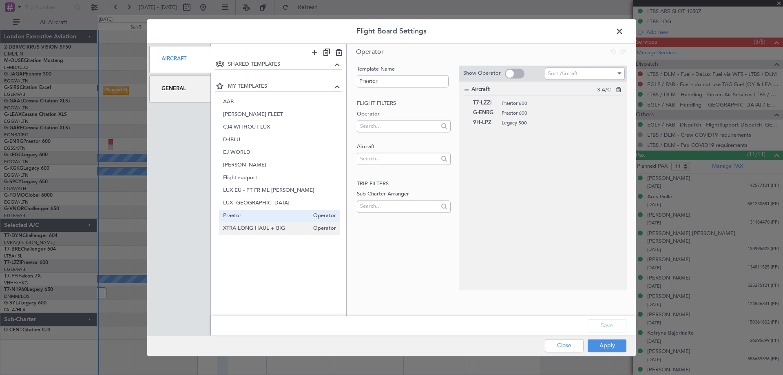
click at [269, 225] on span "XTRA LONG HAUL + BIG" at bounding box center [266, 228] width 86 height 9
type input "XTRA LONG HAUL + BIG"
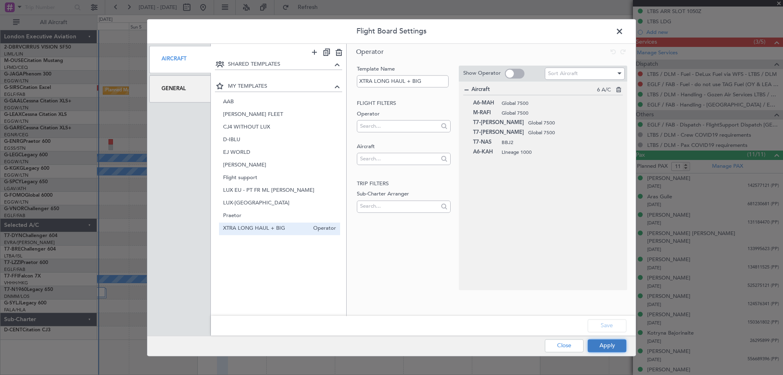
click at [610, 343] on button "Apply" at bounding box center [607, 345] width 39 height 13
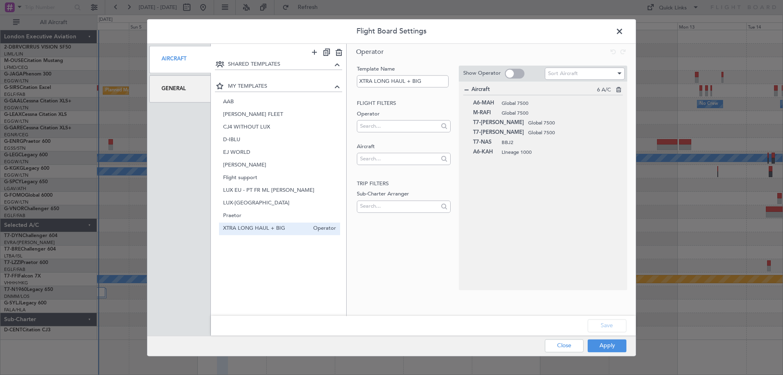
type input "0"
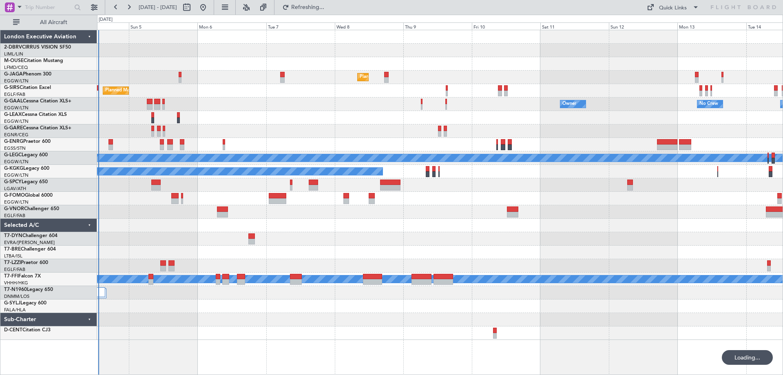
scroll to position [0, 0]
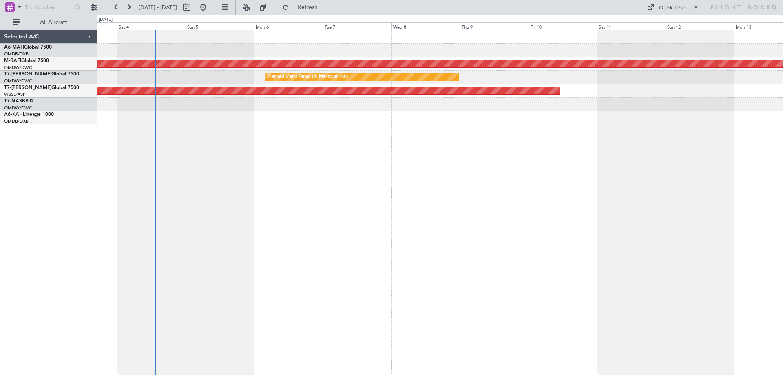
click at [298, 191] on div "Planned Maint Dubai (Al Maktoum Intl) Planned Maint [GEOGRAPHIC_DATA] (Al Makto…" at bounding box center [440, 202] width 686 height 345
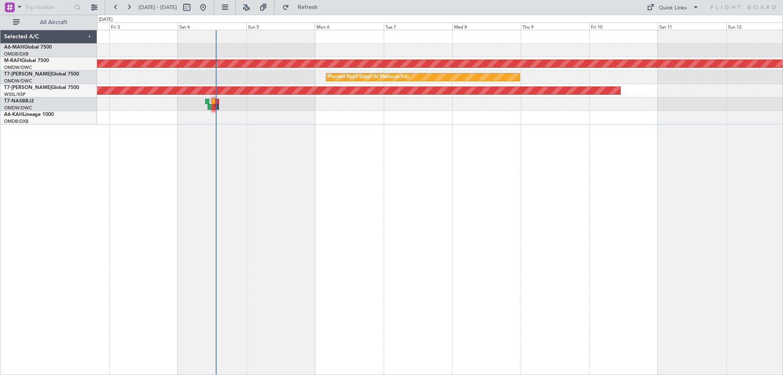
click at [580, 99] on div "Planned Maint [GEOGRAPHIC_DATA] ([GEOGRAPHIC_DATA] Intl) Planned Maint [GEOGRAP…" at bounding box center [440, 202] width 686 height 345
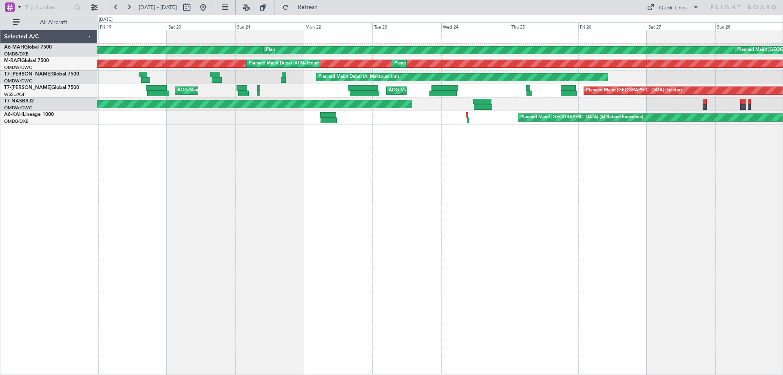
click at [782, 122] on div "Planned Maint [GEOGRAPHIC_DATA] ([GEOGRAPHIC_DATA] Intl) Planned Maint [GEOGRAP…" at bounding box center [391, 195] width 783 height 360
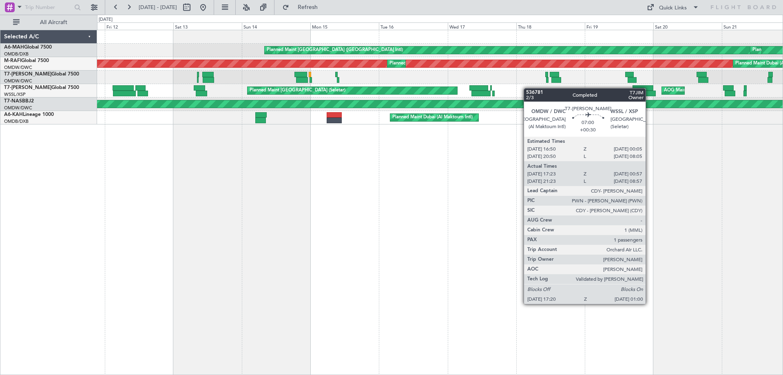
click at [648, 81] on div "Planned Maint Dubai (Al Maktoum Intl)" at bounding box center [439, 77] width 685 height 13
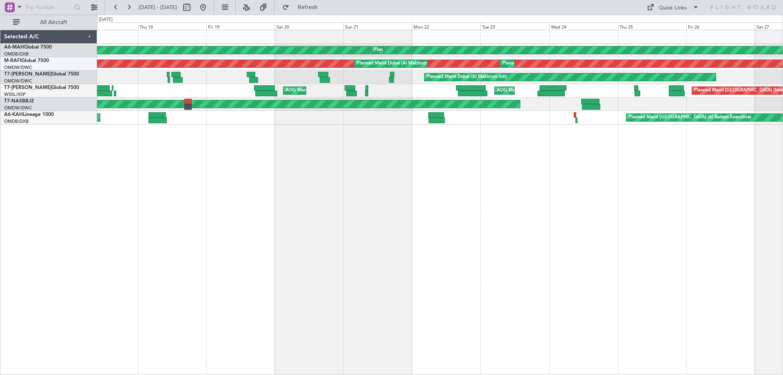
click at [45, 200] on div "Planned Maint [GEOGRAPHIC_DATA] ([GEOGRAPHIC_DATA] Intl) Planned Maint [GEOGRAP…" at bounding box center [391, 195] width 783 height 360
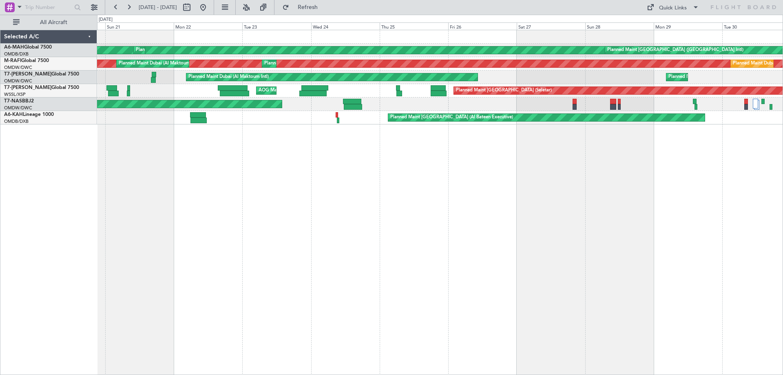
click at [24, 225] on div "Planned Maint [GEOGRAPHIC_DATA] ([GEOGRAPHIC_DATA] Intl) Planned Maint [GEOGRAP…" at bounding box center [391, 195] width 783 height 360
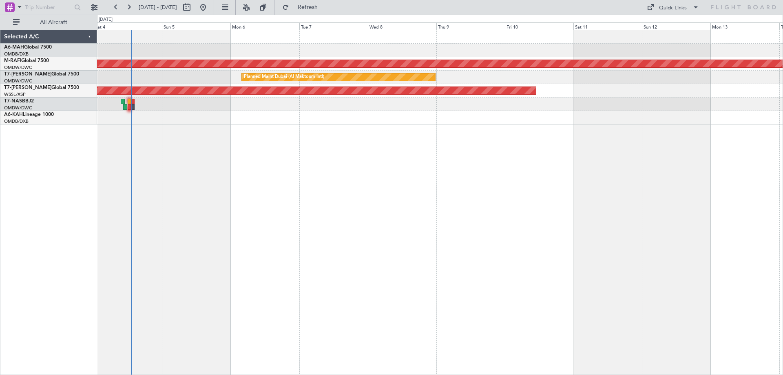
click at [172, 247] on div "Planned Maint Dubai (Al Maktoum Intl) Planned Maint [GEOGRAPHIC_DATA] (Al Makto…" at bounding box center [440, 202] width 686 height 345
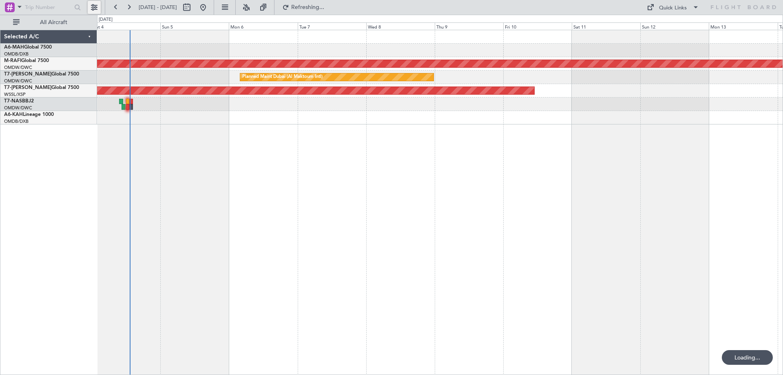
click at [89, 4] on button at bounding box center [94, 7] width 13 height 13
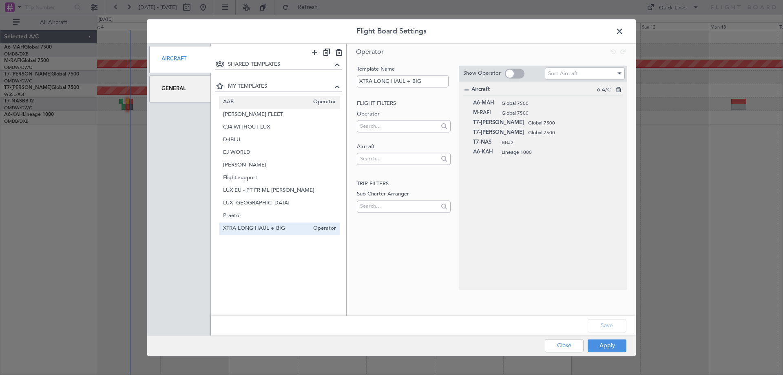
click at [278, 98] on span "AAB" at bounding box center [266, 102] width 86 height 9
type input "AAB"
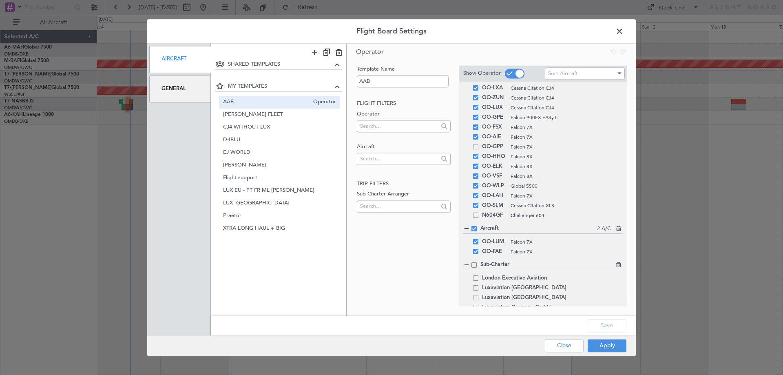
scroll to position [65, 0]
drag, startPoint x: 475, startPoint y: 274, endPoint x: 497, endPoint y: 279, distance: 22.9
click at [475, 275] on span at bounding box center [475, 276] width 5 height 5
click at [479, 274] on input "checkbox" at bounding box center [479, 274] width 0 height 0
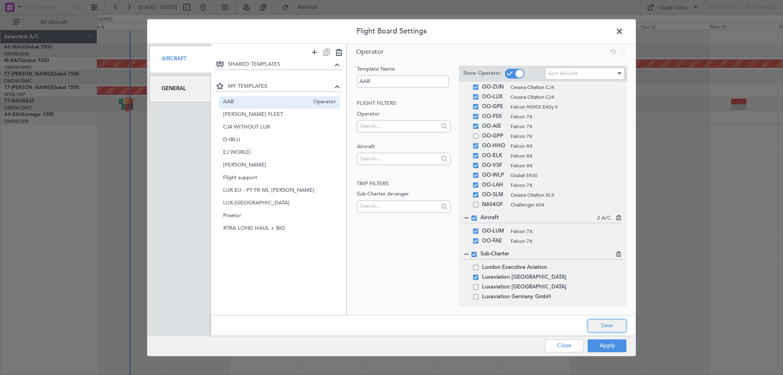
click at [596, 326] on button "Save" at bounding box center [607, 325] width 39 height 13
click at [611, 351] on button "Apply" at bounding box center [607, 345] width 39 height 13
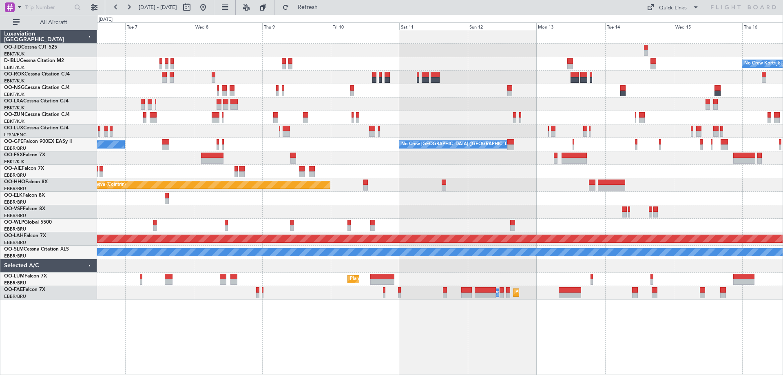
click at [298, 232] on div "No Crew Kortrijk-[GEOGRAPHIC_DATA] Planned Maint [GEOGRAPHIC_DATA]-[GEOGRAPHIC_…" at bounding box center [439, 164] width 685 height 269
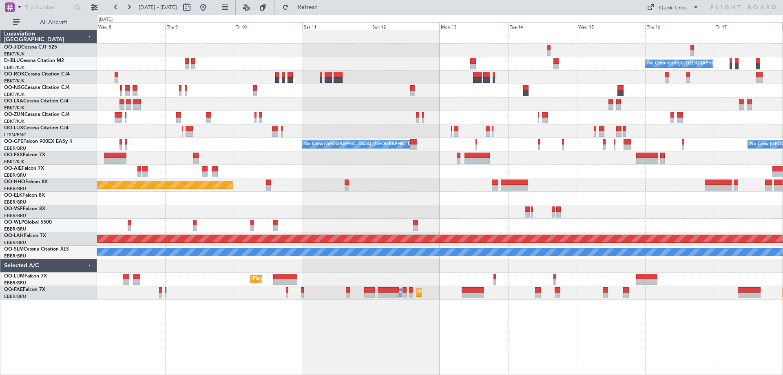
click at [462, 228] on div "No Crew Kortrijk-[GEOGRAPHIC_DATA] Planned Maint [GEOGRAPHIC_DATA]-[GEOGRAPHIC_…" at bounding box center [439, 164] width 685 height 269
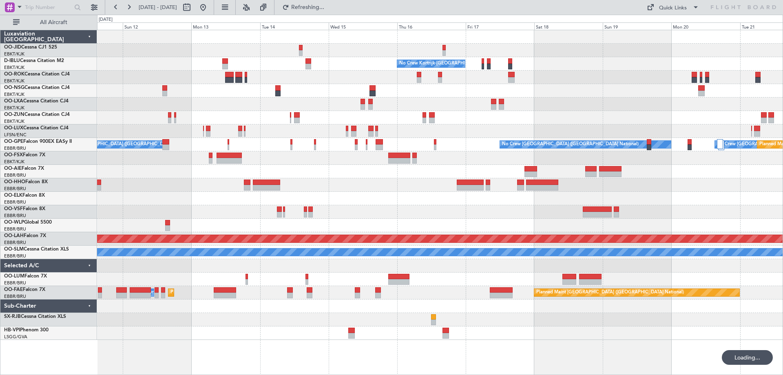
click at [657, 177] on div at bounding box center [439, 171] width 685 height 13
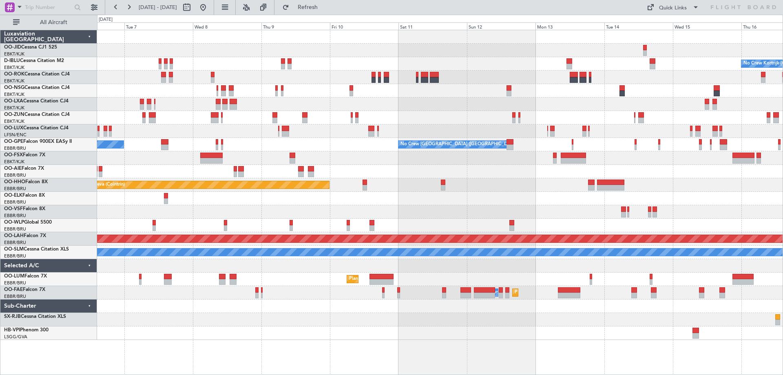
click at [472, 109] on div "Planned Maint Kortrijk-[GEOGRAPHIC_DATA]" at bounding box center [439, 103] width 685 height 13
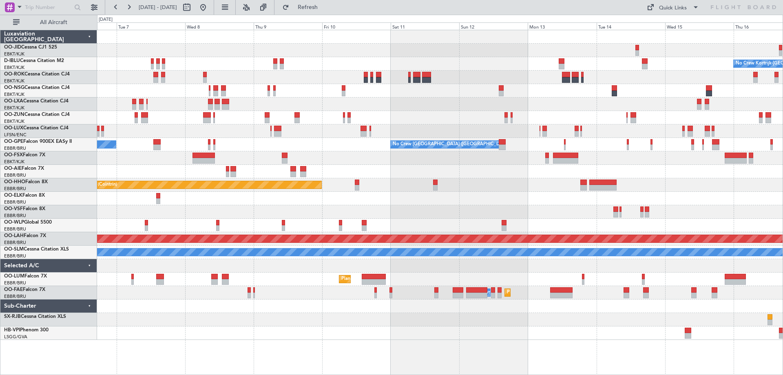
click at [313, 160] on div "No Crew Kortrijk-[GEOGRAPHIC_DATA] Planned Maint [GEOGRAPHIC_DATA]-[GEOGRAPHIC_…" at bounding box center [439, 184] width 685 height 309
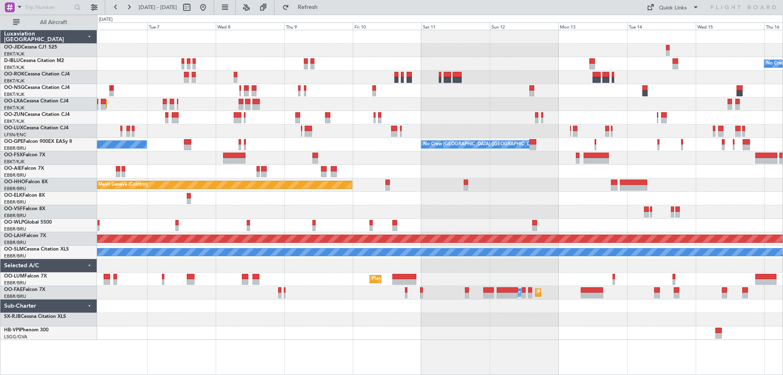
click at [548, 135] on div "No Crew Kortrijk-[GEOGRAPHIC_DATA] Planned Maint [GEOGRAPHIC_DATA]-[GEOGRAPHIC_…" at bounding box center [439, 184] width 685 height 309
click at [632, 125] on div "No Crew Kortrijk-[GEOGRAPHIC_DATA] Planned Maint [GEOGRAPHIC_DATA]-[GEOGRAPHIC_…" at bounding box center [439, 178] width 685 height 296
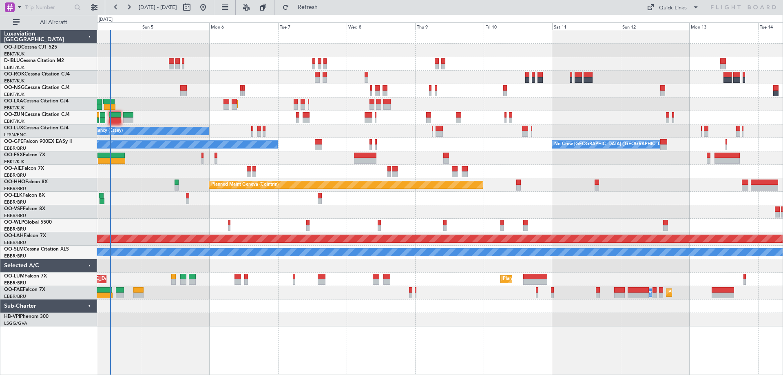
click at [391, 149] on div "No Crew [GEOGRAPHIC_DATA] ([GEOGRAPHIC_DATA] National) No Crew Malaga" at bounding box center [439, 144] width 685 height 13
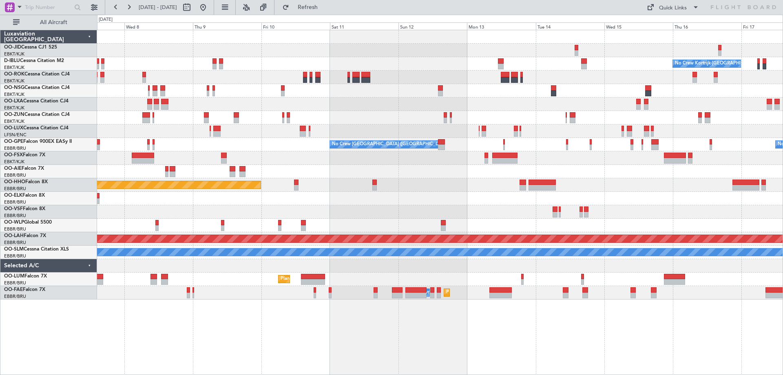
click at [255, 137] on div "No Crew Kortrijk-[GEOGRAPHIC_DATA] Planned Maint [GEOGRAPHIC_DATA]-[GEOGRAPHIC_…" at bounding box center [439, 164] width 685 height 269
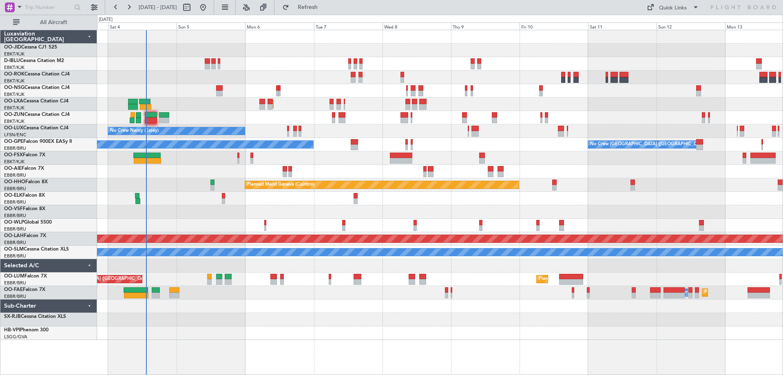
click at [724, 125] on div "No Crew Kortrijk-[GEOGRAPHIC_DATA] AOG Maint [GEOGRAPHIC_DATA]-[GEOGRAPHIC_DATA…" at bounding box center [439, 184] width 685 height 309
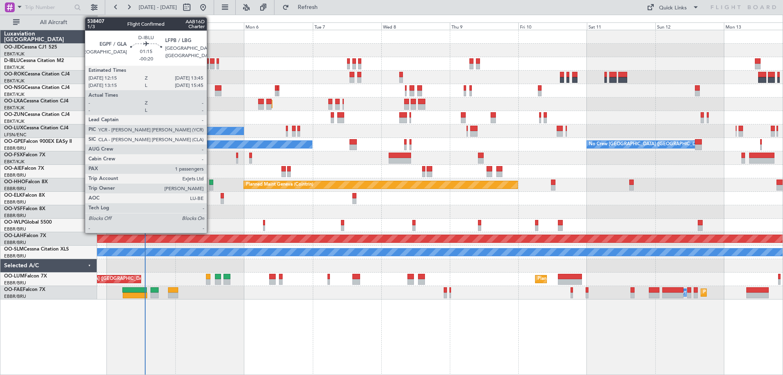
click at [210, 62] on div at bounding box center [212, 61] width 4 height 6
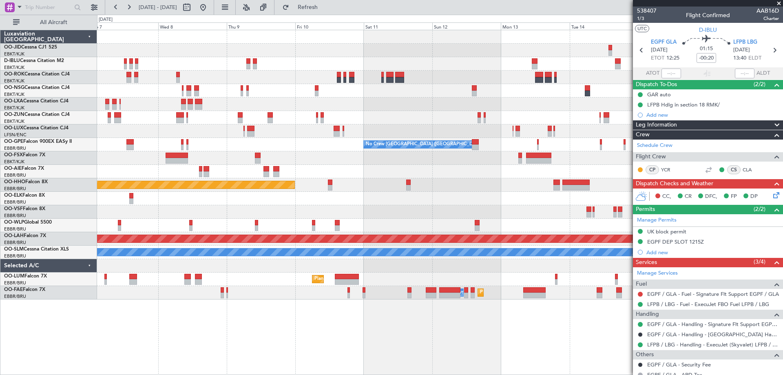
click at [288, 86] on div "No Crew Kortrijk-[GEOGRAPHIC_DATA] Planned Maint [GEOGRAPHIC_DATA]-[GEOGRAPHIC_…" at bounding box center [439, 164] width 685 height 269
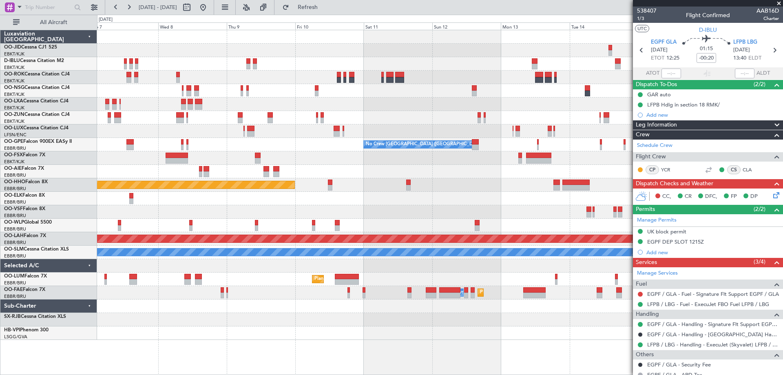
click at [485, 110] on div "No Crew Kortrijk-[GEOGRAPHIC_DATA] Planned Maint [GEOGRAPHIC_DATA]-[GEOGRAPHIC_…" at bounding box center [439, 184] width 685 height 309
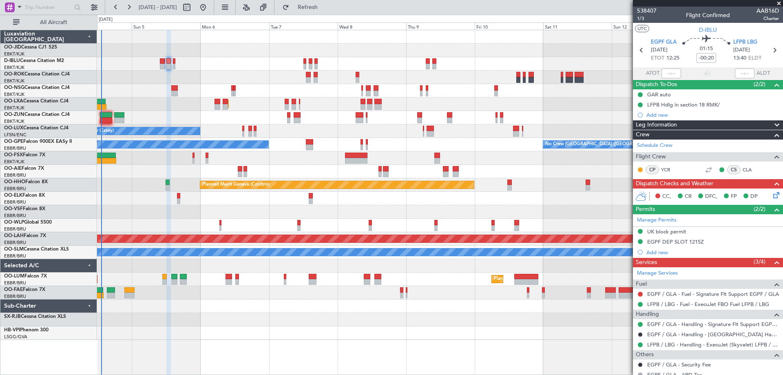
click at [320, 139] on div "No Crew Kortrijk-[GEOGRAPHIC_DATA] AOG Maint [GEOGRAPHIC_DATA]-[GEOGRAPHIC_DATA…" at bounding box center [439, 184] width 685 height 309
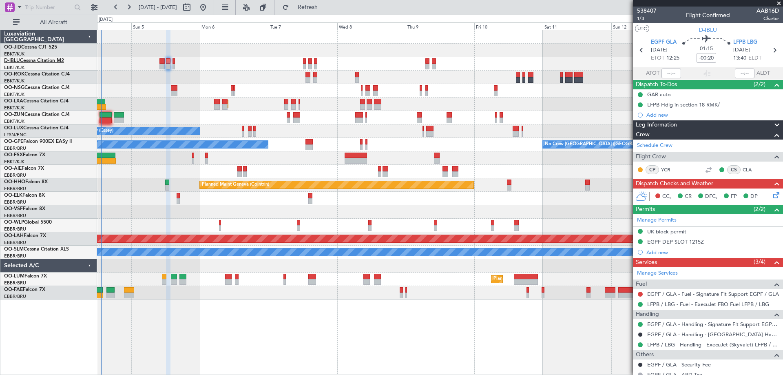
click at [35, 60] on link "D-IBLU Cessna Citation M2" at bounding box center [34, 60] width 60 height 5
click at [155, 106] on div "Planned Maint Kortrijk-Wevelgem AOG Maint Rimini" at bounding box center [439, 103] width 685 height 13
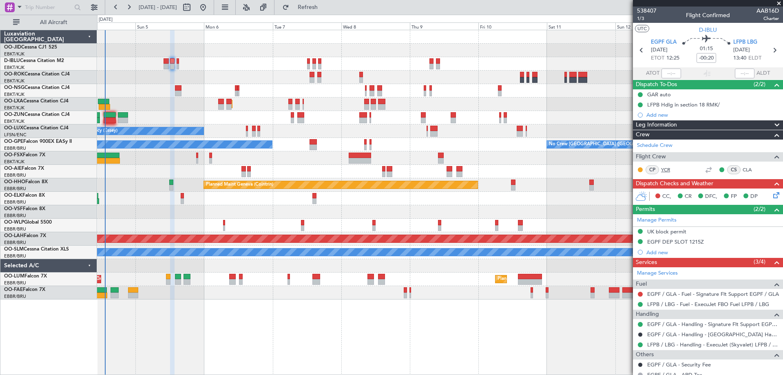
click at [666, 170] on link "YCR" at bounding box center [670, 169] width 18 height 7
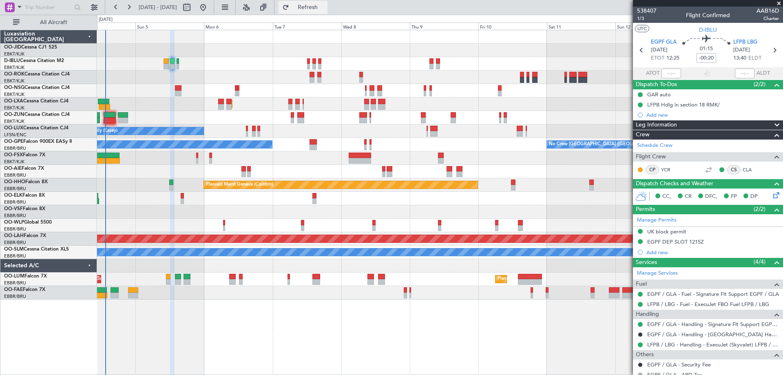
click at [325, 13] on button "Refresh" at bounding box center [302, 7] width 49 height 13
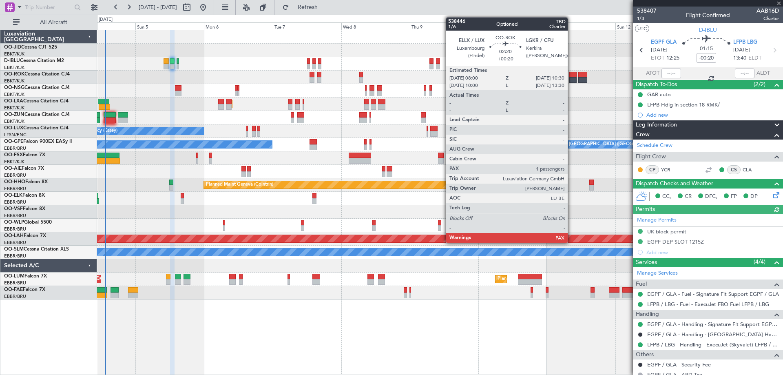
click at [571, 75] on div at bounding box center [572, 75] width 7 height 6
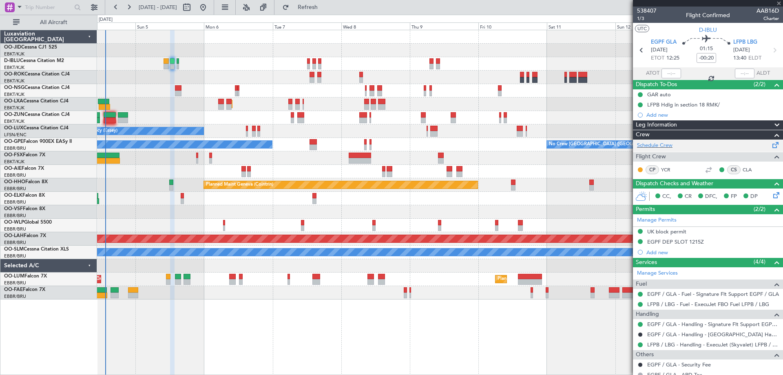
type input "+00:20"
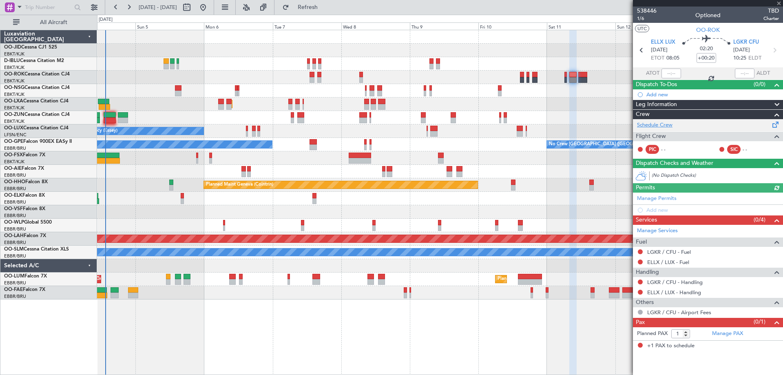
click at [668, 125] on link "Schedule Crew" at bounding box center [654, 125] width 35 height 8
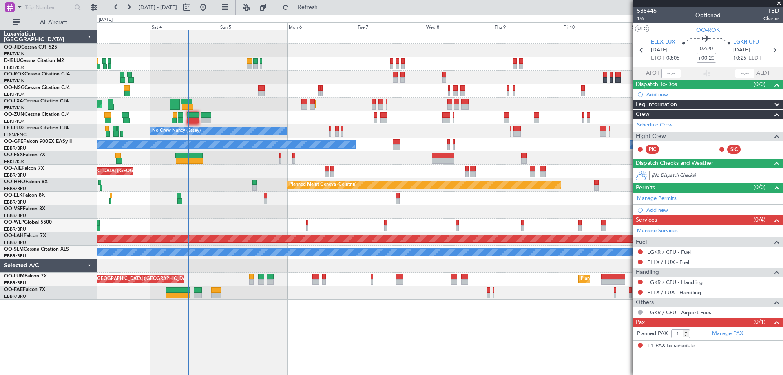
click at [261, 205] on div "AOG Maint Kortrijk-Wevelgem Planned Maint Kortrijk-Wevelgem AOG Maint Rimini No…" at bounding box center [439, 164] width 685 height 269
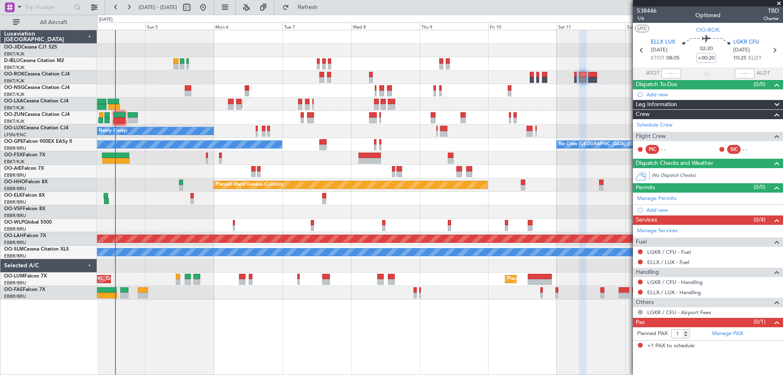
click at [155, 182] on div "No Crew Kortrijk-Wevelgem AOG Maint Kortrijk-Wevelgem Planned Maint Kortrijk-We…" at bounding box center [439, 164] width 685 height 269
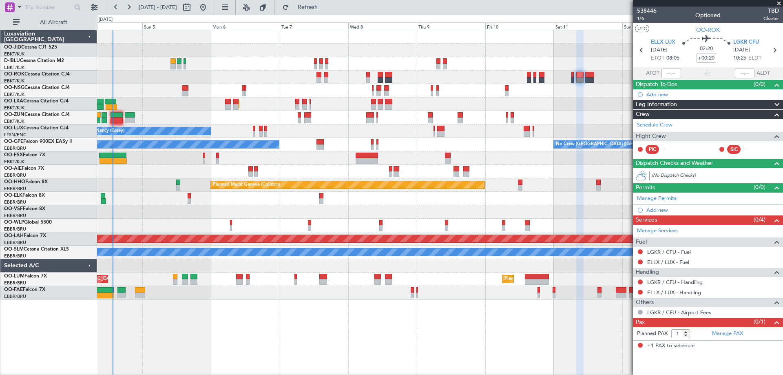
click at [379, 177] on div "No Crew Kortrijk-Wevelgem AOG Maint Kortrijk-Wevelgem Planned Maint Kortrijk-We…" at bounding box center [439, 164] width 685 height 269
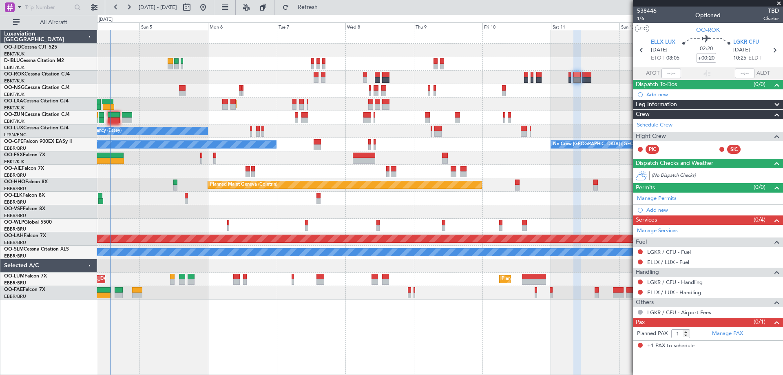
click at [371, 148] on div "No Crew Kortrijk-Wevelgem AOG Maint Kortrijk-Wevelgem Planned Maint Kortrijk-We…" at bounding box center [439, 164] width 685 height 269
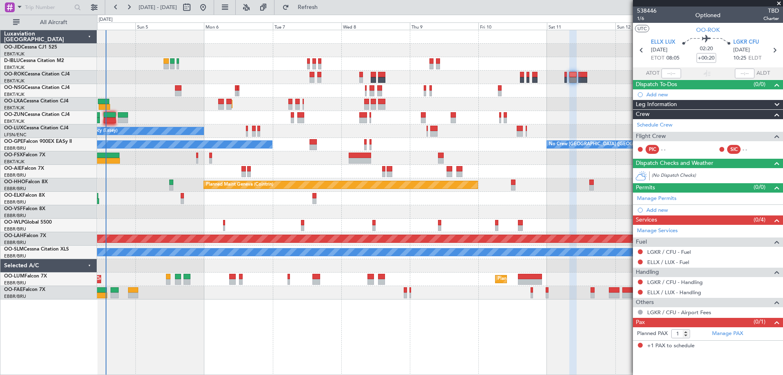
click at [397, 133] on div "No Crew Nancy (Essey)" at bounding box center [439, 130] width 685 height 13
click at [382, 208] on div at bounding box center [439, 211] width 685 height 13
click at [0, 175] on div "No Crew Kortrijk-Wevelgem AOG Maint Kortrijk-Wevelgem Planned Maint Kortrijk-We…" at bounding box center [391, 195] width 783 height 360
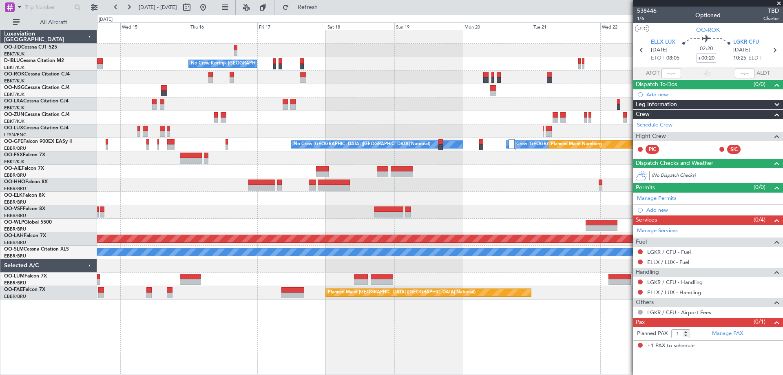
click at [227, 183] on div "No Crew No Crew Kortrijk-Wevelgem No Crew No Crew Brussels (Brussels National) …" at bounding box center [439, 164] width 685 height 269
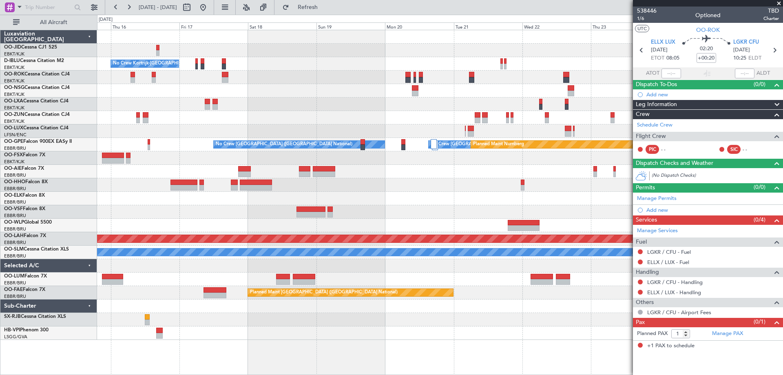
click at [346, 113] on div at bounding box center [439, 117] width 685 height 13
